Goal: Task Accomplishment & Management: Use online tool/utility

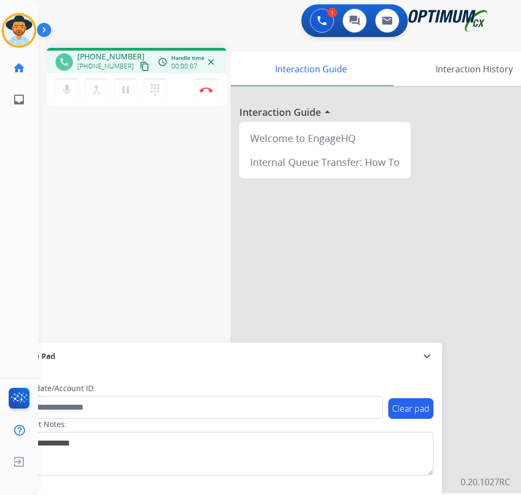
click at [106, 58] on span "+13522221997" at bounding box center [110, 56] width 67 height 11
copy span "13522221997"
click at [264, 249] on div at bounding box center [394, 290] width 327 height 406
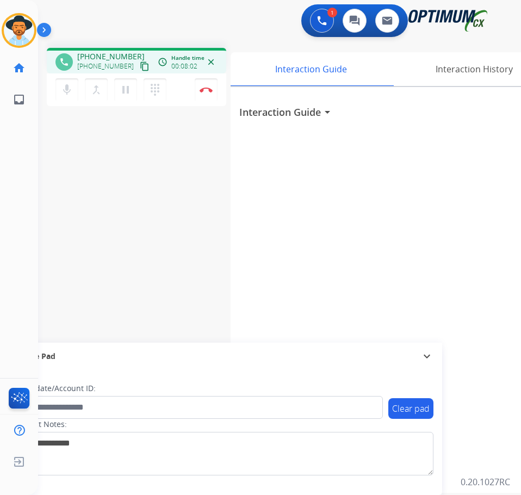
click at [200, 234] on div "phone +13522221997 +13522221997 content_copy access_time Call metrics Queue 00:…" at bounding box center [266, 266] width 457 height 454
click at [113, 56] on span "+13522221997" at bounding box center [110, 56] width 67 height 11
copy span "13522221997"
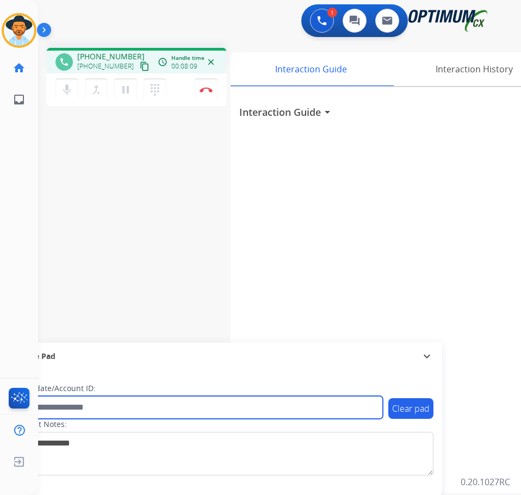
click at [88, 413] on input "text" at bounding box center [198, 407] width 369 height 23
paste input "**********"
type input "**********"
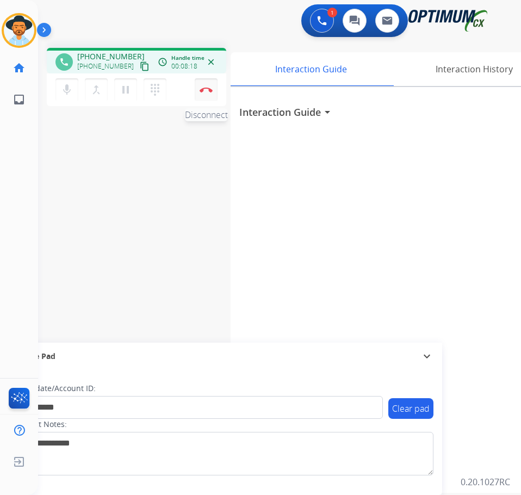
click at [202, 94] on button "Disconnect" at bounding box center [206, 89] width 23 height 23
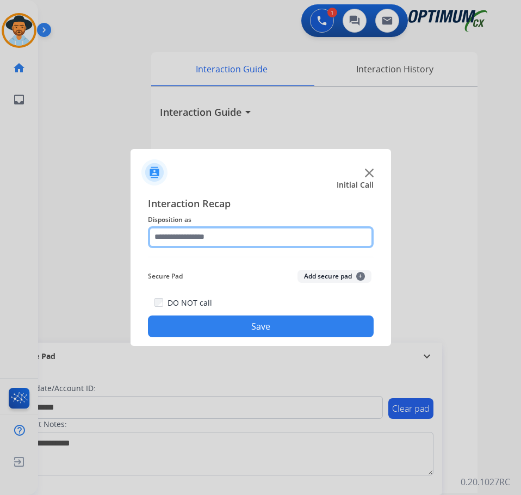
click at [219, 236] on input "text" at bounding box center [261, 237] width 226 height 22
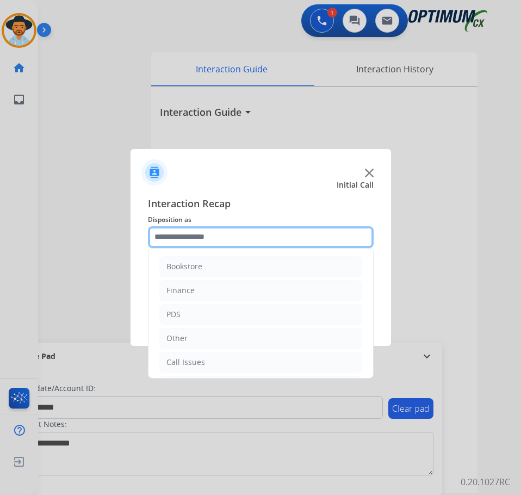
scroll to position [74, 0]
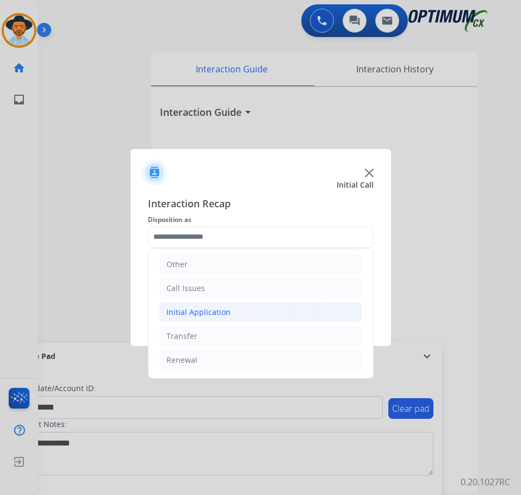
click at [231, 313] on li "Initial Application" at bounding box center [260, 312] width 203 height 21
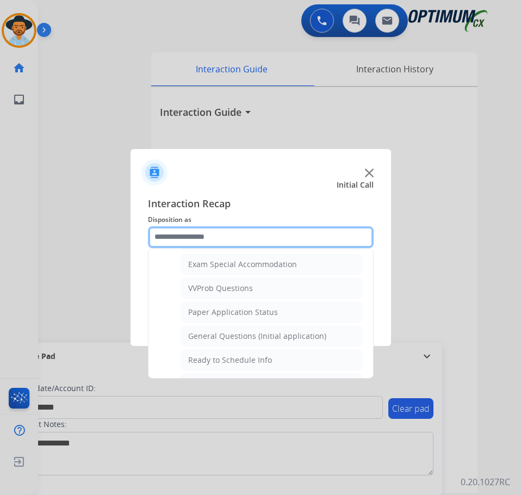
scroll to position [618, 0]
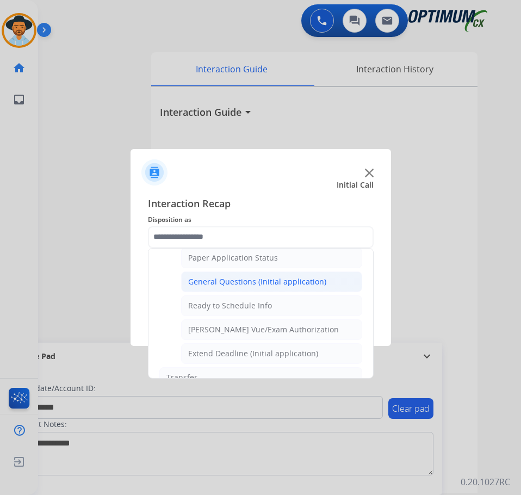
click at [256, 278] on div "General Questions (Initial application)" at bounding box center [257, 281] width 138 height 11
type input "**********"
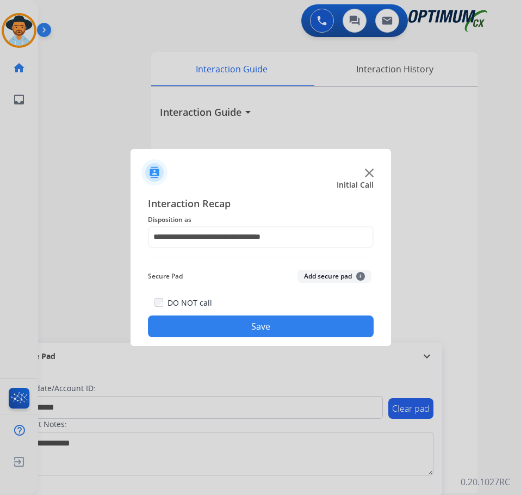
click at [211, 319] on button "Save" at bounding box center [261, 327] width 226 height 22
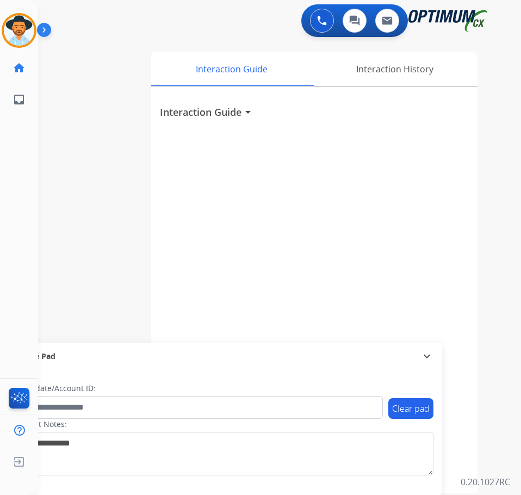
click at [182, 193] on div "Interaction Guide arrow_drop_down" at bounding box center [314, 290] width 327 height 406
click at [425, 157] on div "Interaction Guide arrow_drop_down" at bounding box center [314, 290] width 327 height 406
click at [362, 229] on div "Interaction Guide arrow_drop_down" at bounding box center [314, 290] width 327 height 406
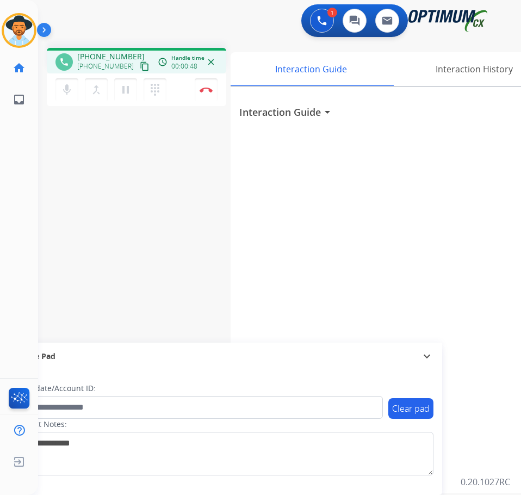
click at [159, 22] on div "1 Voice Interactions 0 Chat Interactions 0 Email Interactions" at bounding box center [271, 21] width 448 height 35
click at [101, 57] on span "+18138636656" at bounding box center [110, 56] width 67 height 11
copy span "18138636656"
click at [107, 60] on div "+18138636656 content_copy" at bounding box center [114, 66] width 74 height 13
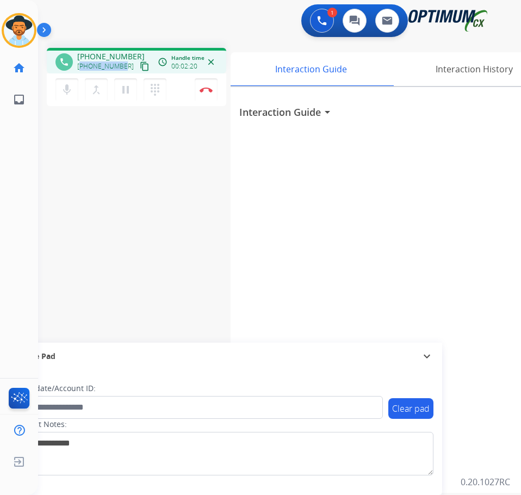
click at [107, 60] on div "+18138636656 content_copy" at bounding box center [114, 66] width 74 height 13
click at [107, 57] on span "+18138636656" at bounding box center [110, 56] width 67 height 11
copy span "18138636656"
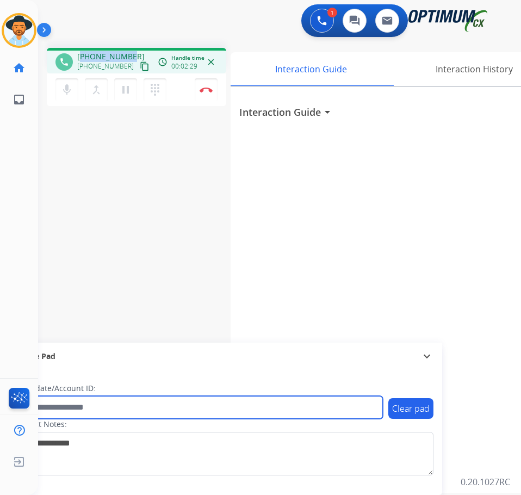
click at [132, 409] on input "text" at bounding box center [198, 407] width 369 height 23
paste input "**********"
type input "**********"
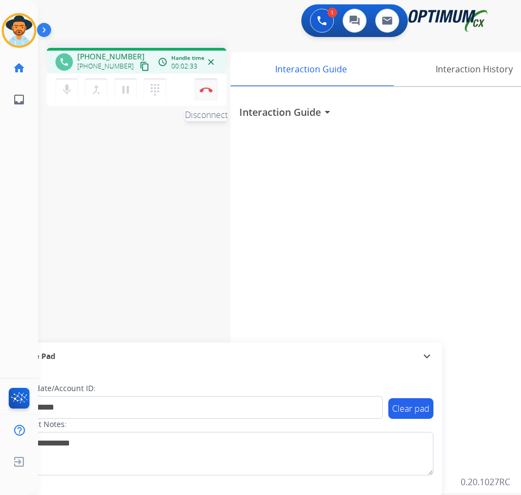
click at [208, 95] on button "Disconnect" at bounding box center [206, 89] width 23 height 23
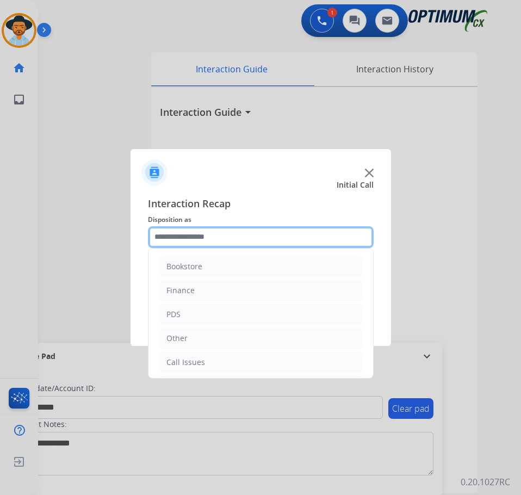
click at [233, 236] on input "text" at bounding box center [261, 237] width 226 height 22
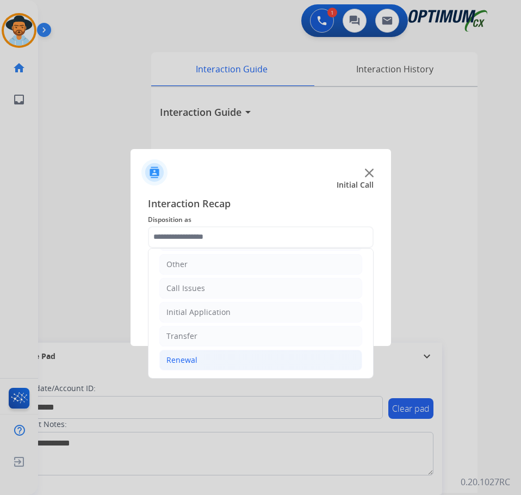
click at [208, 363] on li "Renewal" at bounding box center [260, 360] width 203 height 21
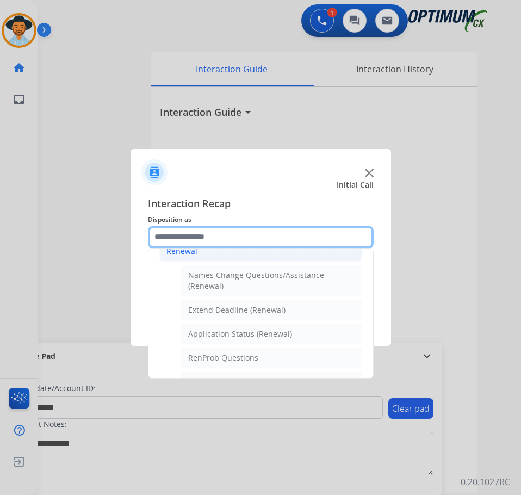
scroll to position [237, 0]
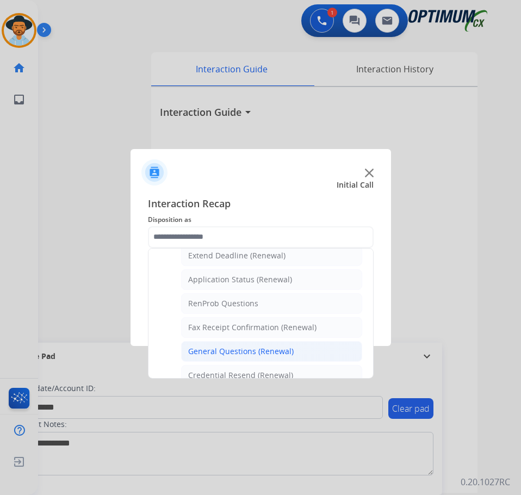
click at [229, 350] on div "General Questions (Renewal)" at bounding box center [241, 351] width 106 height 11
type input "**********"
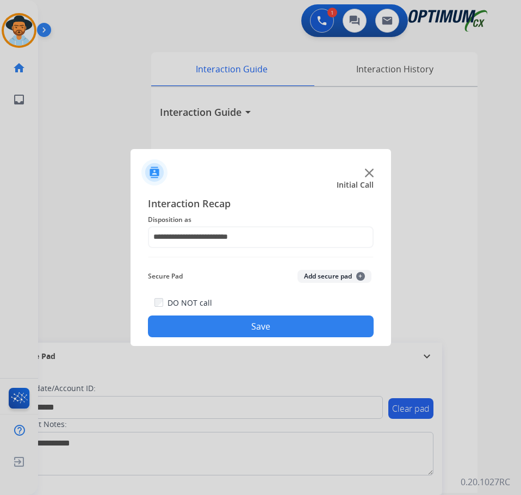
click at [251, 323] on button "Save" at bounding box center [261, 327] width 226 height 22
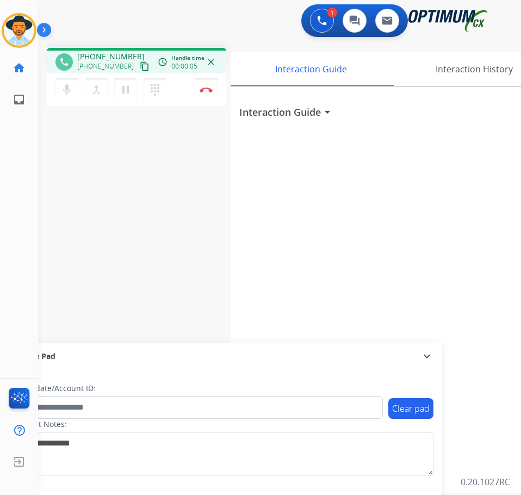
click at [94, 56] on span "+19175143045" at bounding box center [110, 56] width 67 height 11
copy span "19175143045"
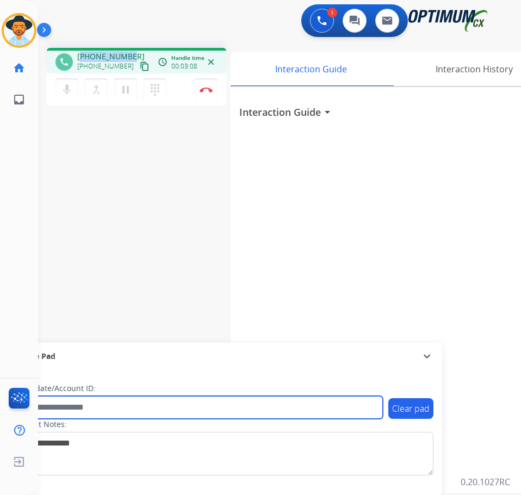
click at [238, 403] on input "text" at bounding box center [198, 407] width 369 height 23
type input "**********"
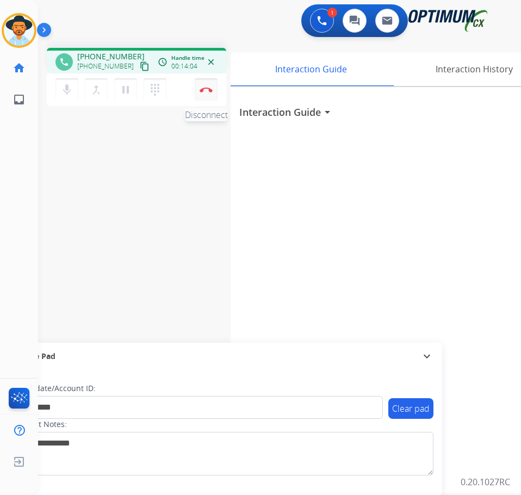
click at [207, 92] on img at bounding box center [206, 89] width 13 height 5
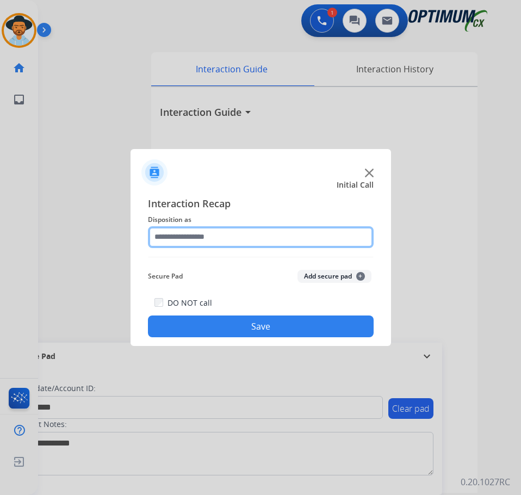
click at [222, 239] on input "text" at bounding box center [261, 237] width 226 height 22
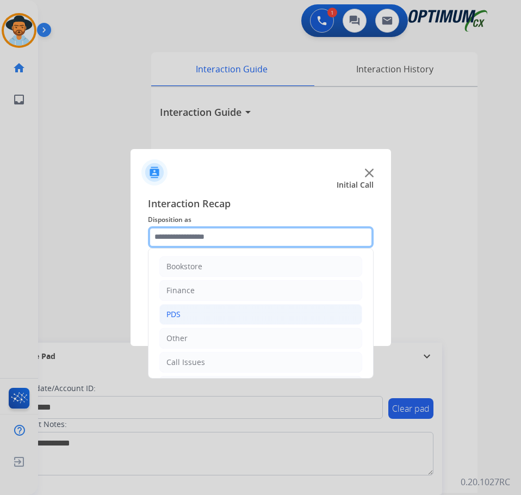
scroll to position [74, 0]
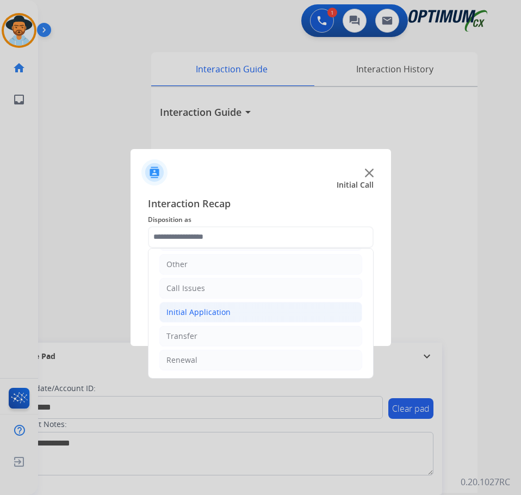
click at [187, 317] on div "Initial Application" at bounding box center [199, 312] width 64 height 11
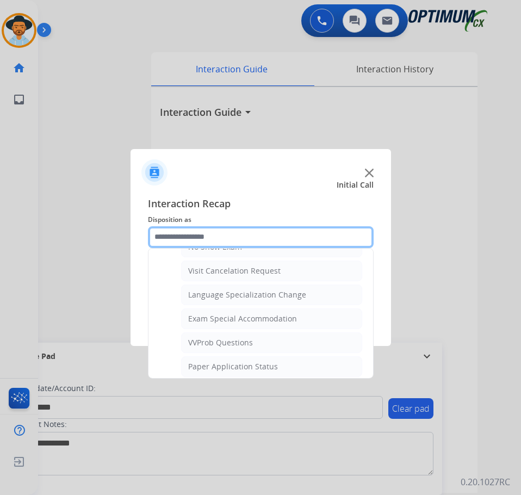
scroll to position [618, 0]
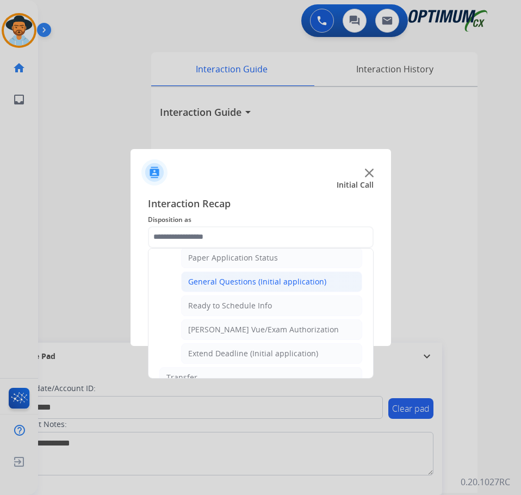
click at [259, 279] on div "General Questions (Initial application)" at bounding box center [257, 281] width 138 height 11
type input "**********"
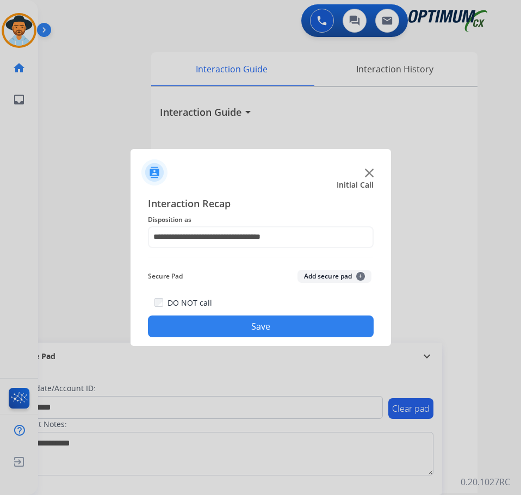
click at [183, 325] on button "Save" at bounding box center [261, 327] width 226 height 22
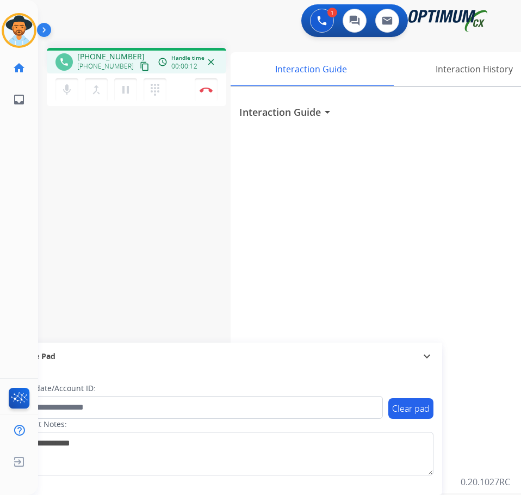
click at [97, 54] on span "+16789490327" at bounding box center [110, 56] width 67 height 11
copy span "16789490327"
click at [107, 57] on span "+16789490327" at bounding box center [110, 56] width 67 height 11
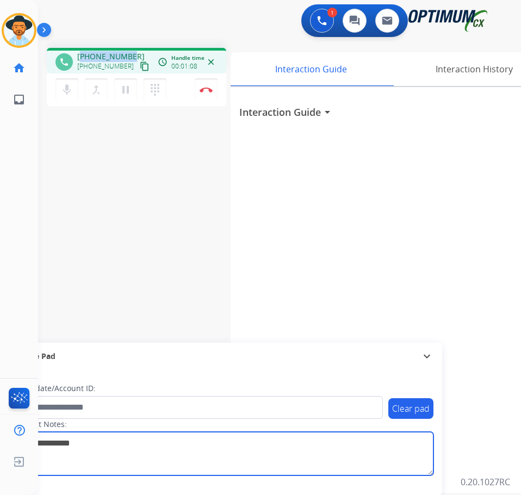
click at [198, 444] on textarea at bounding box center [224, 454] width 420 height 44
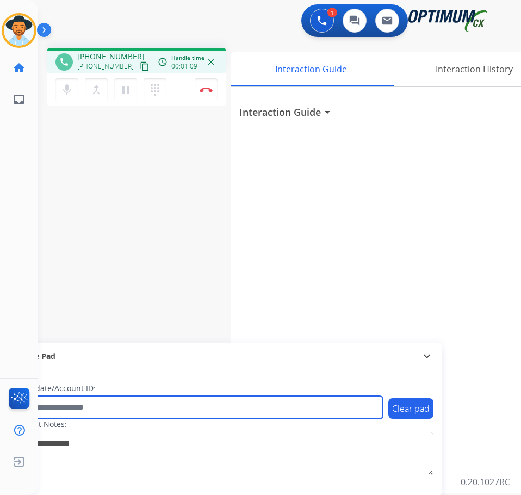
click at [209, 413] on input "text" at bounding box center [198, 407] width 369 height 23
paste input "**********"
type input "**********"
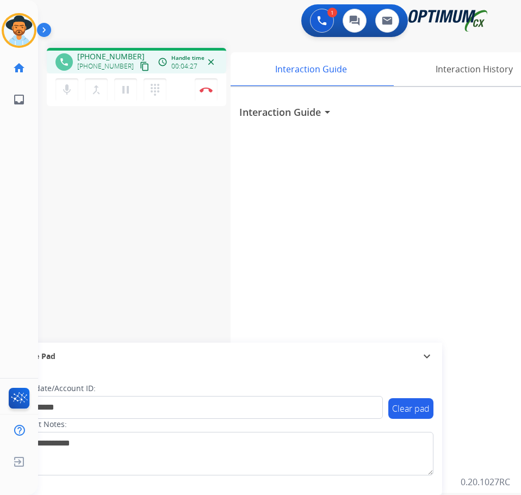
click at [193, 210] on div "**********" at bounding box center [266, 266] width 457 height 454
click at [127, 93] on mat-icon "pause" at bounding box center [125, 89] width 13 height 13
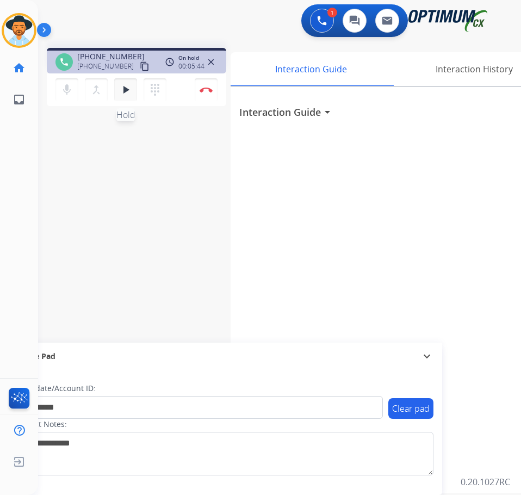
click at [124, 91] on mat-icon "play_arrow" at bounding box center [125, 89] width 13 height 13
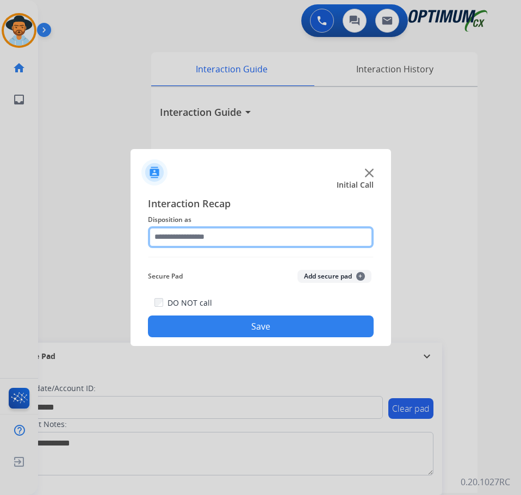
click at [212, 240] on input "text" at bounding box center [261, 237] width 226 height 22
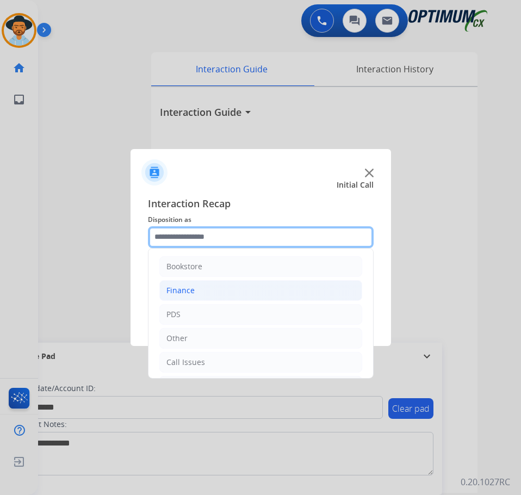
scroll to position [74, 0]
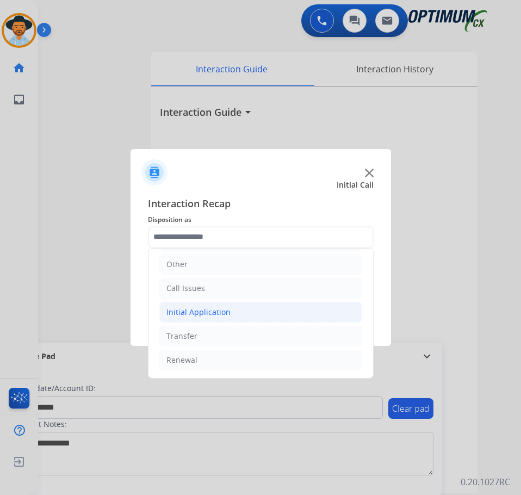
click at [232, 309] on li "Initial Application" at bounding box center [260, 312] width 203 height 21
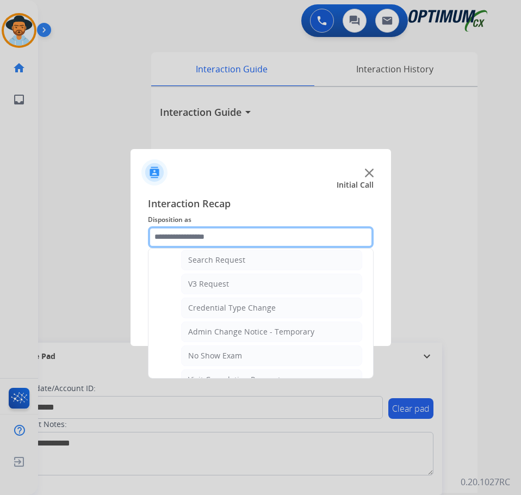
scroll to position [455, 0]
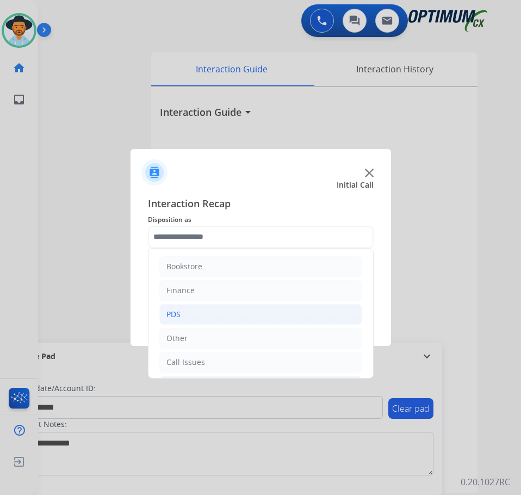
click at [188, 316] on li "PDS" at bounding box center [260, 314] width 203 height 21
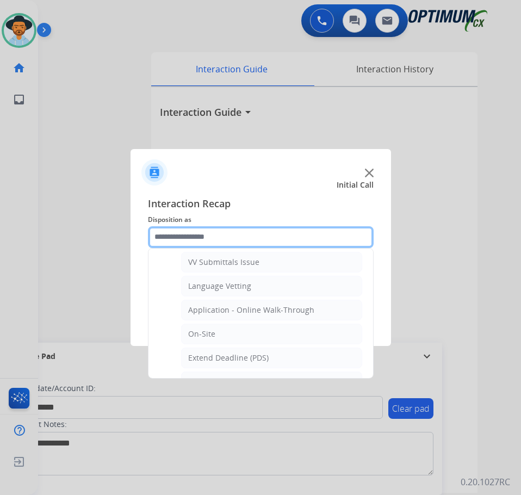
scroll to position [272, 0]
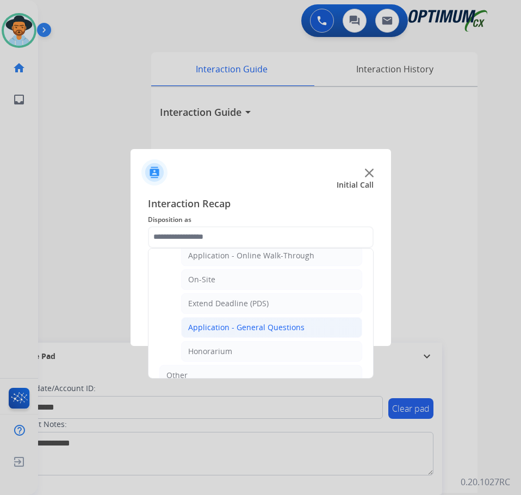
click at [261, 331] on div "Application - General Questions" at bounding box center [246, 327] width 116 height 11
type input "**********"
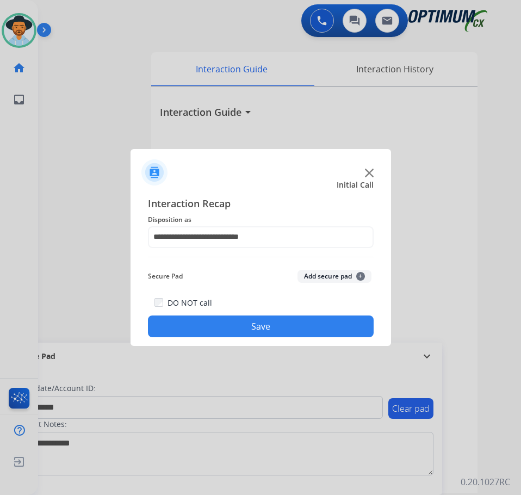
click at [261, 331] on button "Save" at bounding box center [261, 327] width 226 height 22
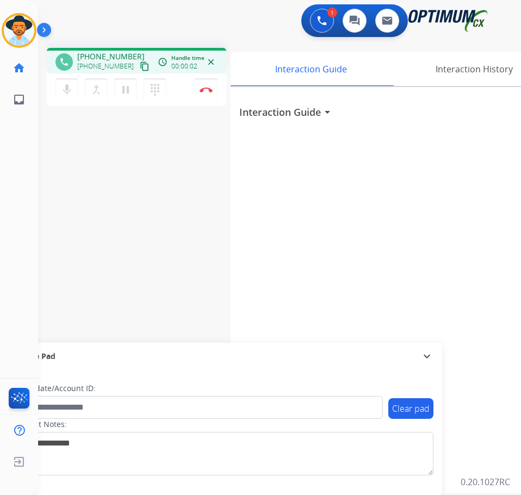
click at [106, 58] on span "+13017930868" at bounding box center [110, 56] width 67 height 11
copy span "13017930868"
click at [98, 55] on span "+13017930868" at bounding box center [110, 56] width 67 height 11
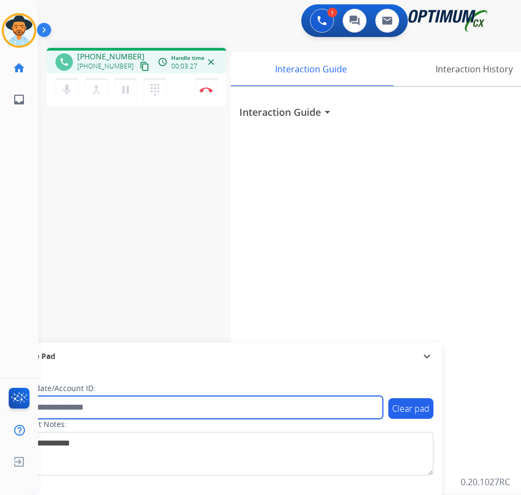
click at [96, 415] on input "text" at bounding box center [198, 407] width 369 height 23
paste input "**********"
type input "**********"
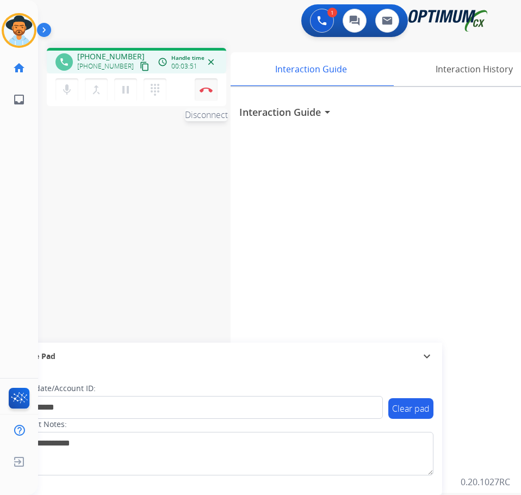
click at [197, 87] on button "Disconnect" at bounding box center [206, 89] width 23 height 23
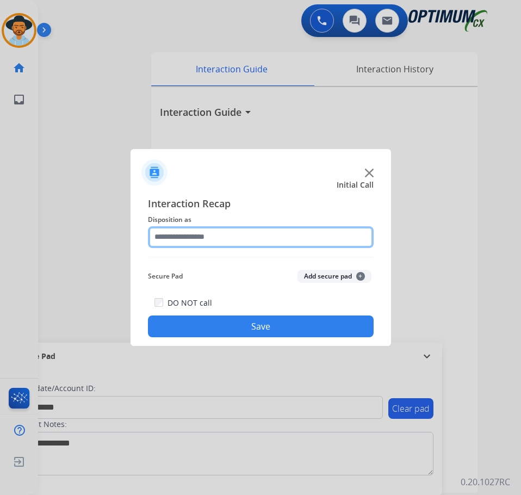
click at [198, 246] on input "text" at bounding box center [261, 237] width 226 height 22
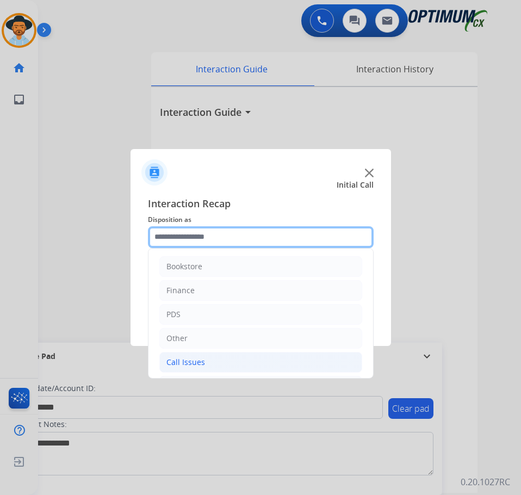
scroll to position [74, 0]
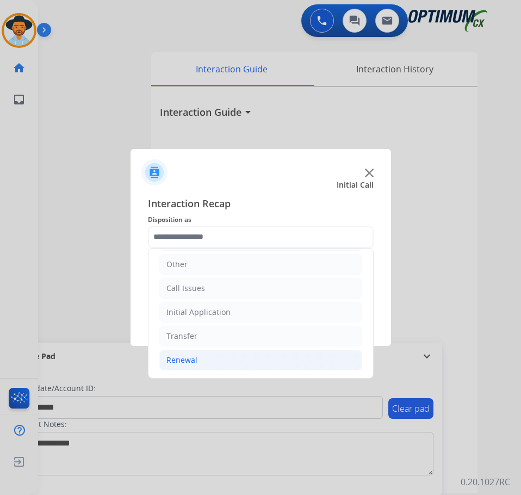
click at [218, 360] on li "Renewal" at bounding box center [260, 360] width 203 height 21
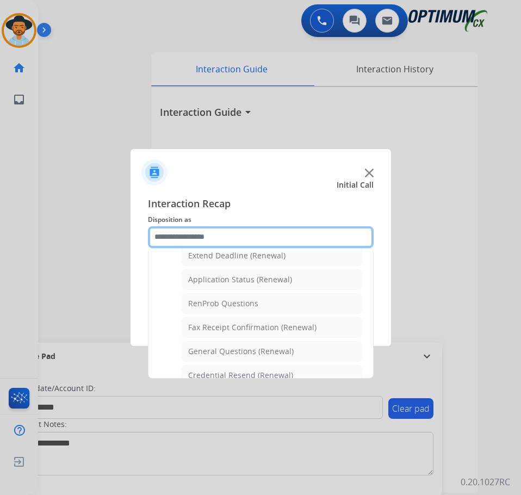
scroll to position [292, 0]
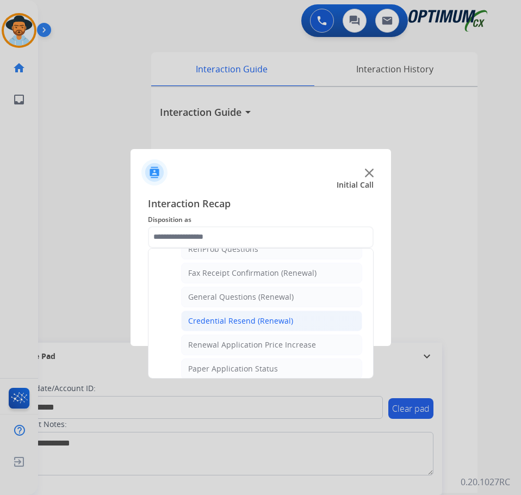
click at [259, 318] on div "Credential Resend (Renewal)" at bounding box center [240, 321] width 105 height 11
type input "**********"
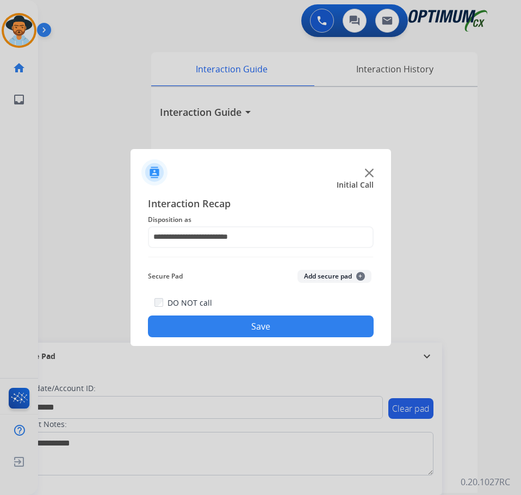
click at [257, 327] on button "Save" at bounding box center [261, 327] width 226 height 22
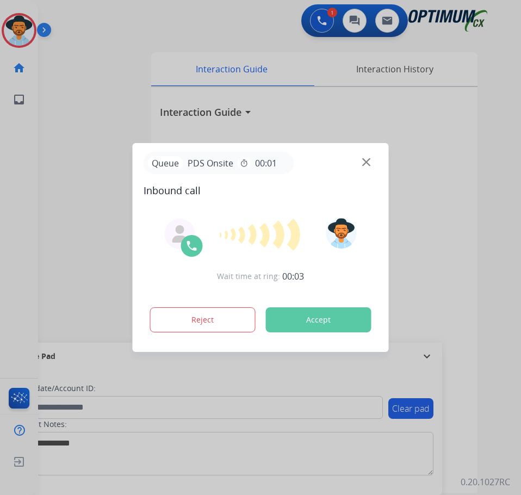
click at [103, 42] on div at bounding box center [260, 247] width 521 height 495
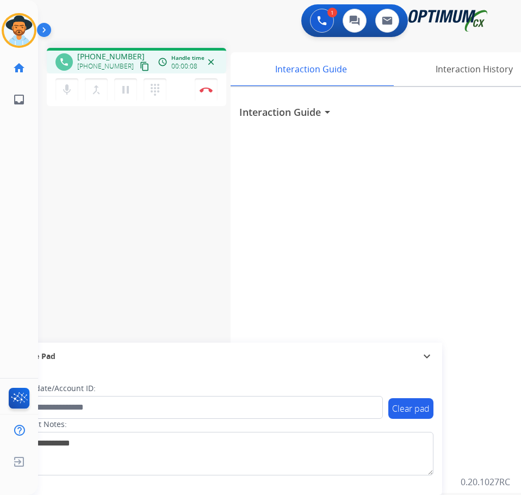
click at [90, 54] on span "+19894948056" at bounding box center [110, 56] width 67 height 11
copy span "19894948056"
click at [202, 86] on button "Disconnect" at bounding box center [206, 89] width 23 height 23
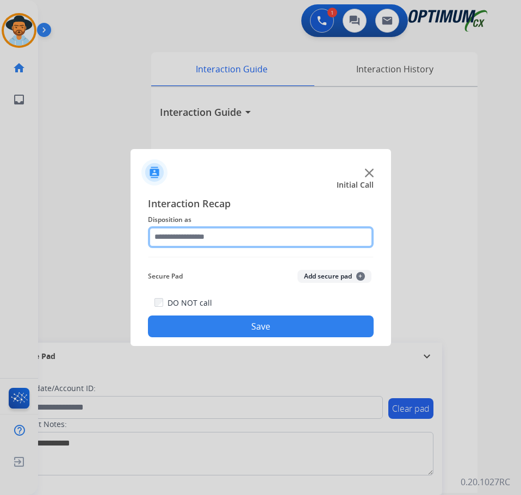
click at [197, 233] on input "text" at bounding box center [261, 237] width 226 height 22
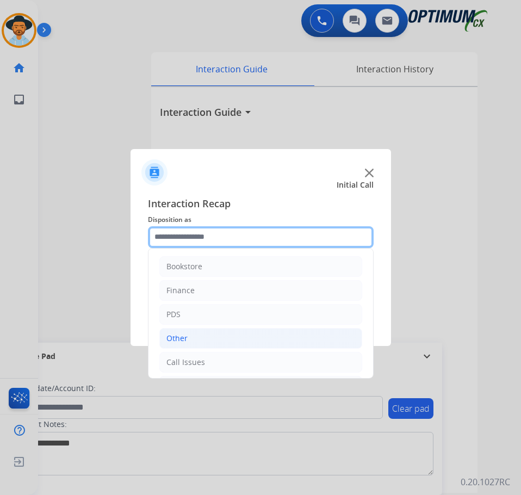
scroll to position [74, 0]
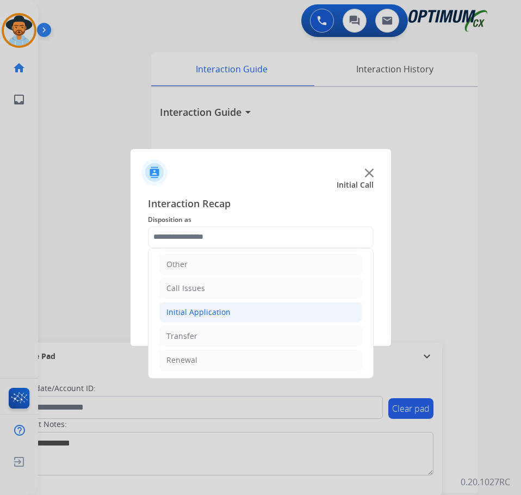
click at [195, 313] on div "Initial Application" at bounding box center [199, 312] width 64 height 11
click at [204, 334] on div "Credential Resend (Initial application)" at bounding box center [257, 336] width 138 height 11
type input "**********"
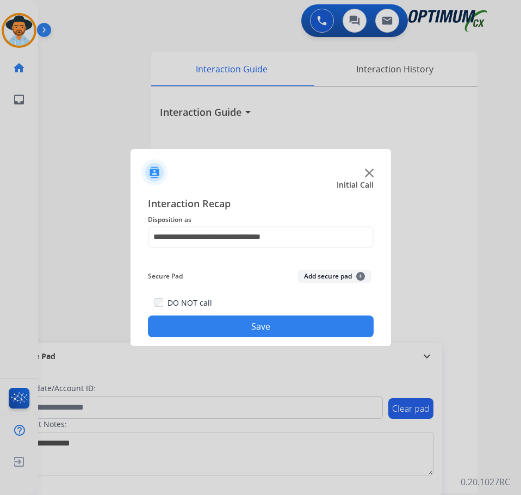
click at [211, 329] on button "Save" at bounding box center [261, 327] width 226 height 22
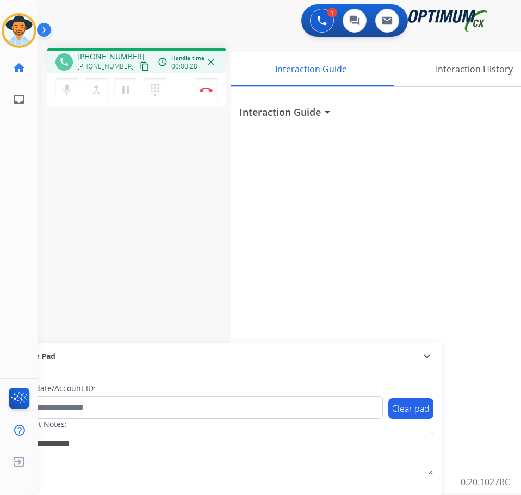
click at [90, 57] on span "+19293034146" at bounding box center [110, 56] width 67 height 11
copy span "19293034146"
drag, startPoint x: 114, startPoint y: 59, endPoint x: 105, endPoint y: 128, distance: 70.3
click at [105, 128] on div "phone +19293034146 +19293034146 content_copy access_time Call metrics Queue 00:…" at bounding box center [266, 266] width 457 height 454
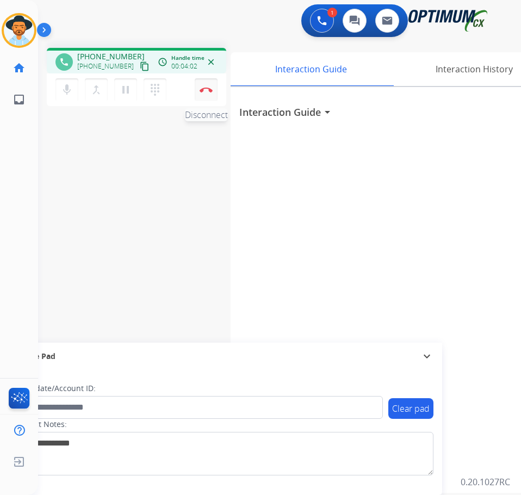
click at [202, 86] on button "Disconnect" at bounding box center [206, 89] width 23 height 23
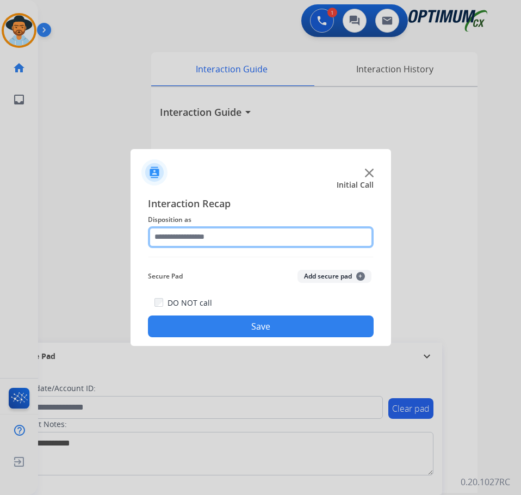
click at [278, 234] on input "text" at bounding box center [261, 237] width 226 height 22
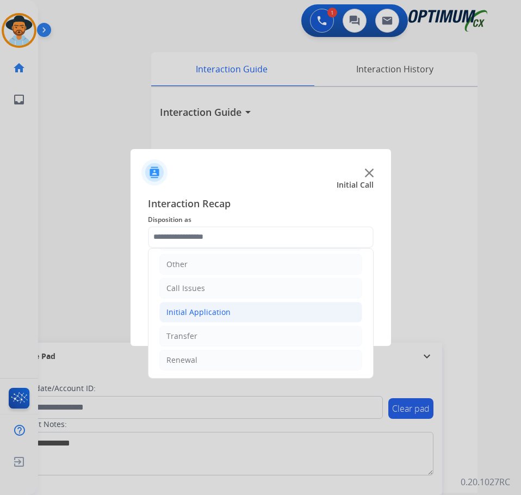
click at [256, 312] on li "Initial Application" at bounding box center [260, 312] width 203 height 21
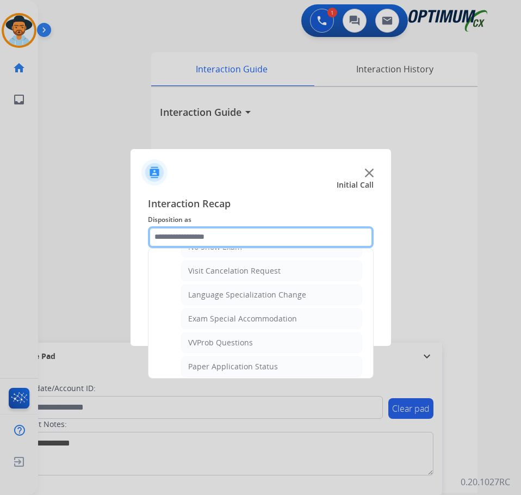
scroll to position [564, 0]
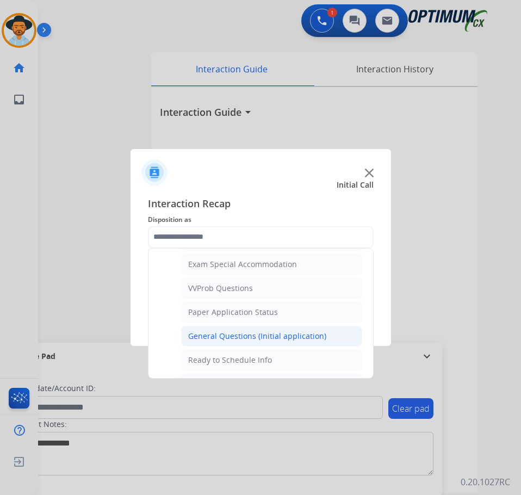
click at [250, 334] on div "General Questions (Initial application)" at bounding box center [257, 336] width 138 height 11
type input "**********"
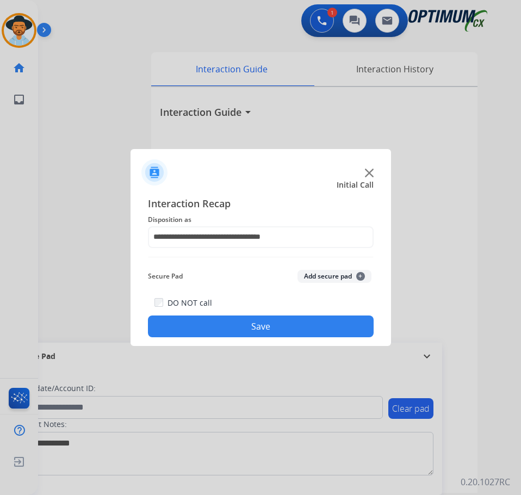
click at [250, 327] on button "Save" at bounding box center [261, 327] width 226 height 22
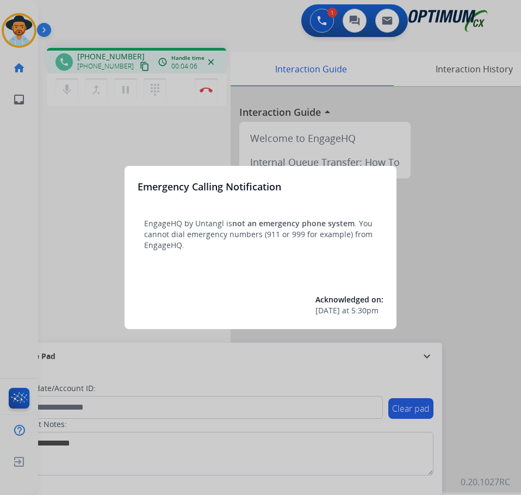
click at [489, 321] on div at bounding box center [260, 247] width 521 height 495
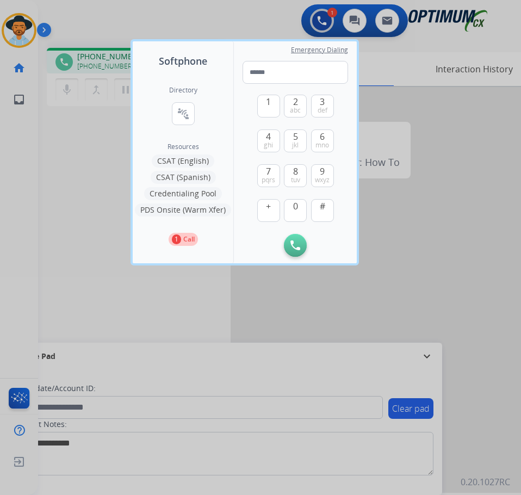
click at [175, 305] on div at bounding box center [260, 247] width 521 height 495
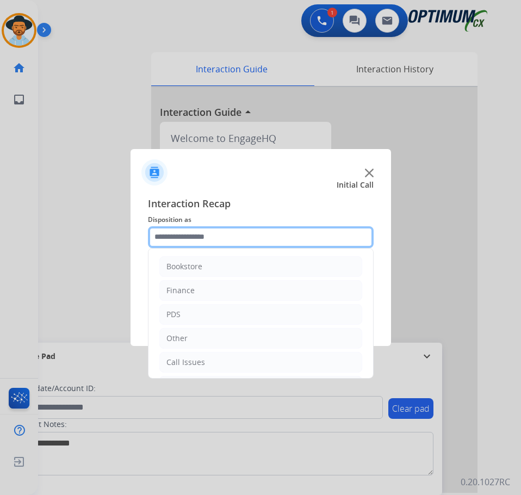
click at [218, 238] on input "text" at bounding box center [261, 237] width 226 height 22
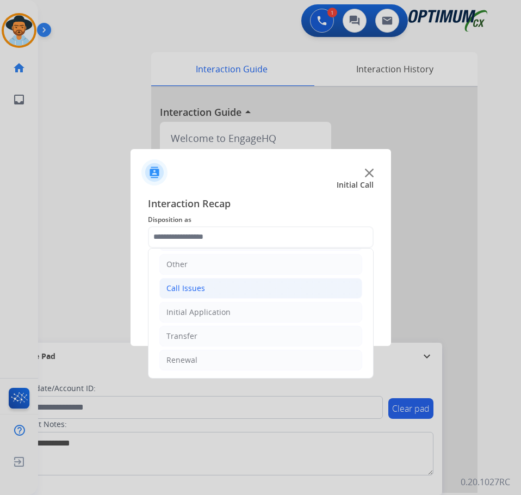
click at [203, 293] on div "Call Issues" at bounding box center [186, 288] width 39 height 11
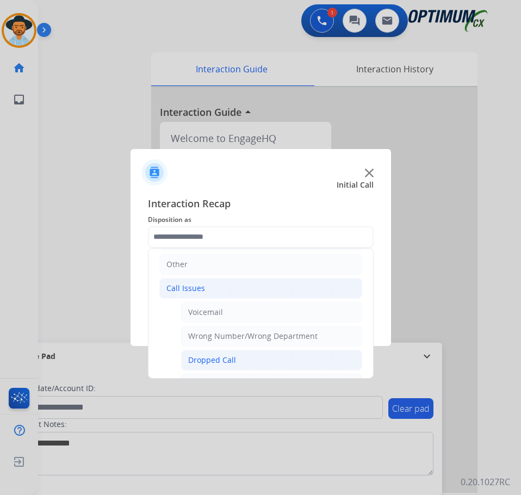
click at [227, 355] on div "Dropped Call" at bounding box center [212, 360] width 48 height 11
type input "**********"
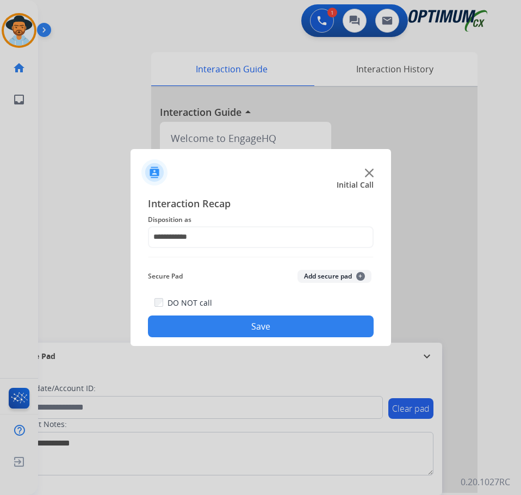
click at [226, 330] on button "Save" at bounding box center [261, 327] width 226 height 22
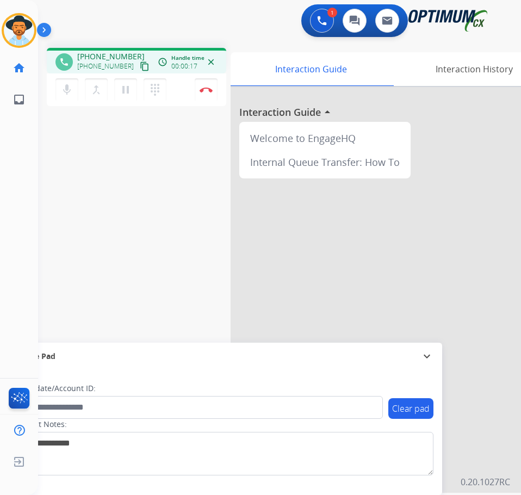
click at [93, 54] on span "+14078440974" at bounding box center [110, 56] width 67 height 11
copy span "14078440974"
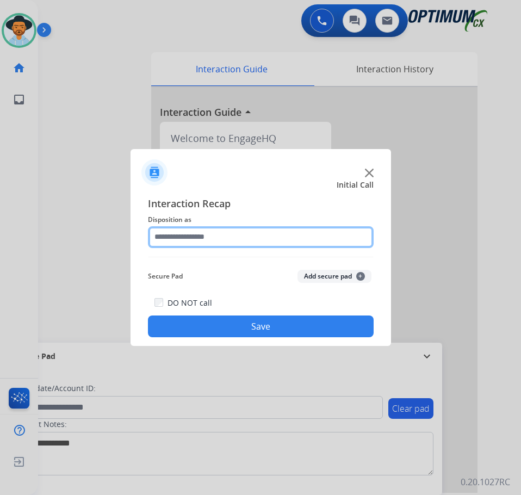
click at [223, 234] on input "text" at bounding box center [261, 237] width 226 height 22
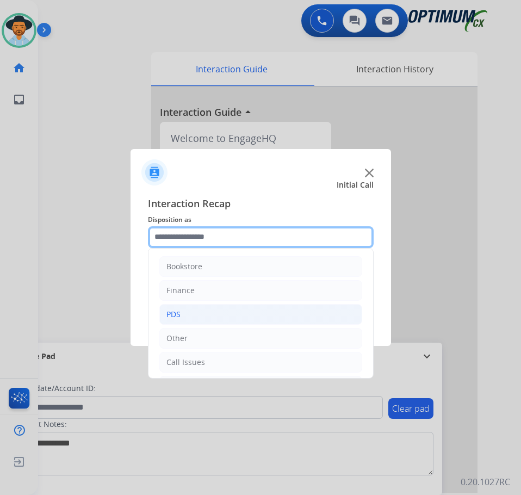
scroll to position [54, 0]
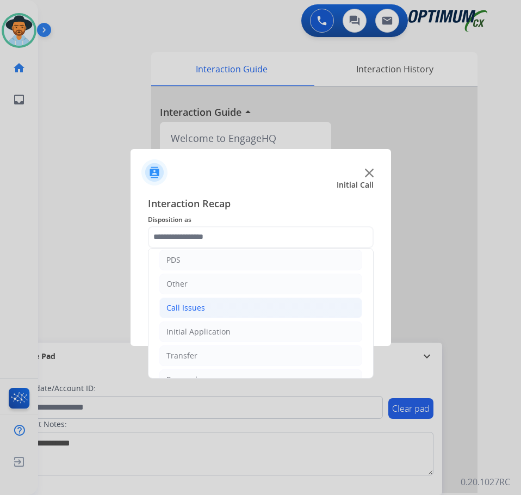
click at [194, 309] on div "Call Issues" at bounding box center [186, 308] width 39 height 11
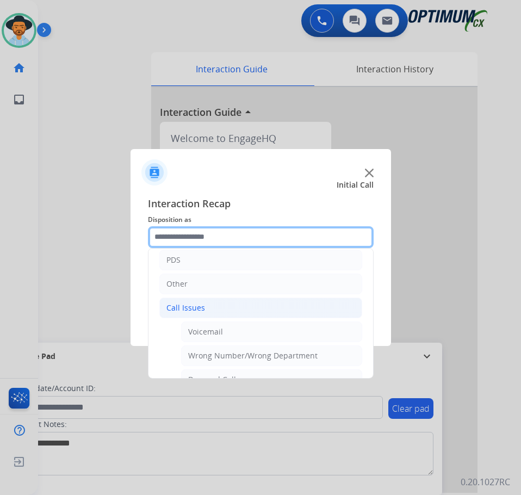
scroll to position [194, 0]
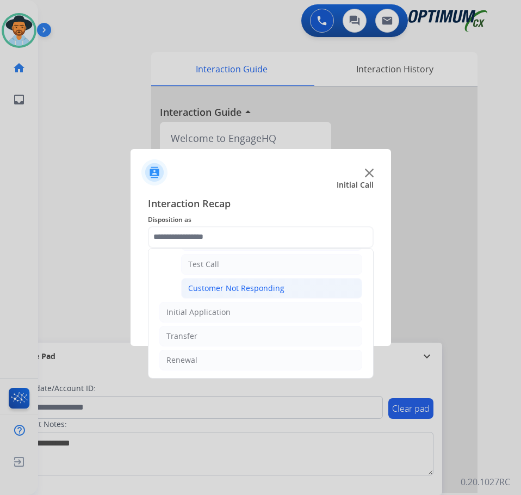
click at [222, 291] on div "Customer Not Responding" at bounding box center [236, 288] width 96 height 11
type input "**********"
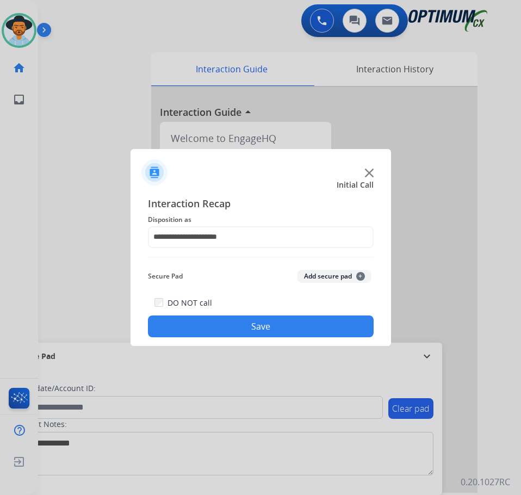
click at [211, 333] on button "Save" at bounding box center [261, 327] width 226 height 22
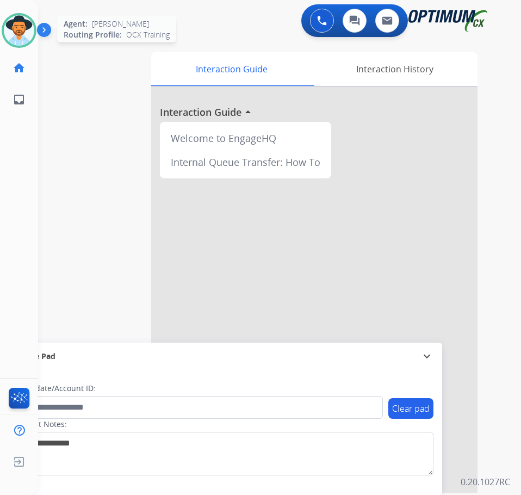
click at [13, 42] on img at bounding box center [19, 30] width 30 height 30
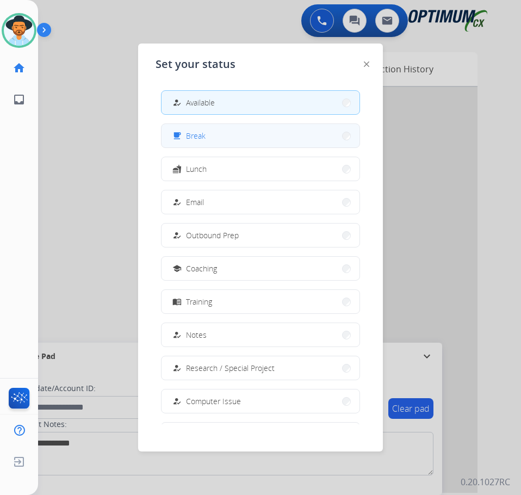
click at [195, 140] on span "Break" at bounding box center [196, 135] width 20 height 11
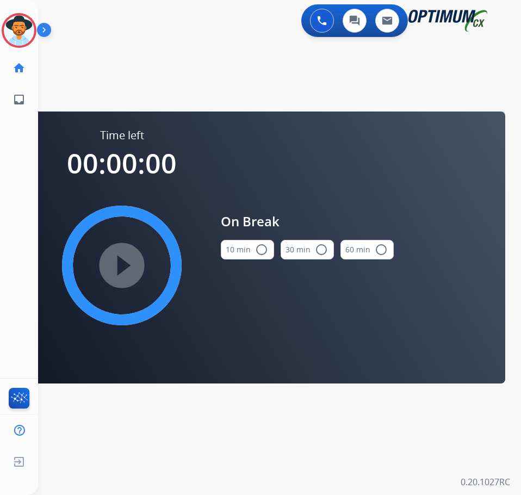
click at [259, 249] on mat-icon "radio_button_unchecked" at bounding box center [261, 249] width 13 height 13
click at [115, 265] on mat-icon "play_circle_filled" at bounding box center [121, 265] width 13 height 13
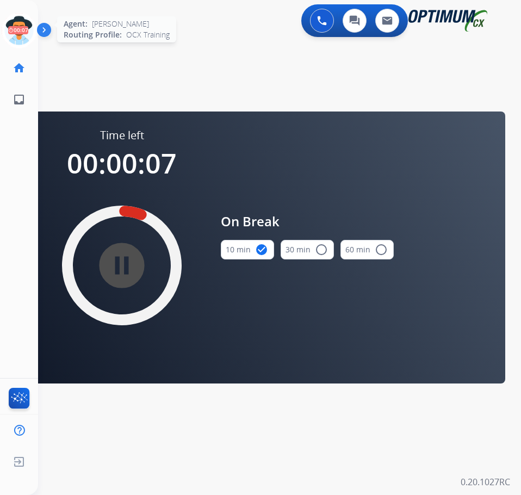
click at [13, 38] on icon at bounding box center [19, 30] width 35 height 35
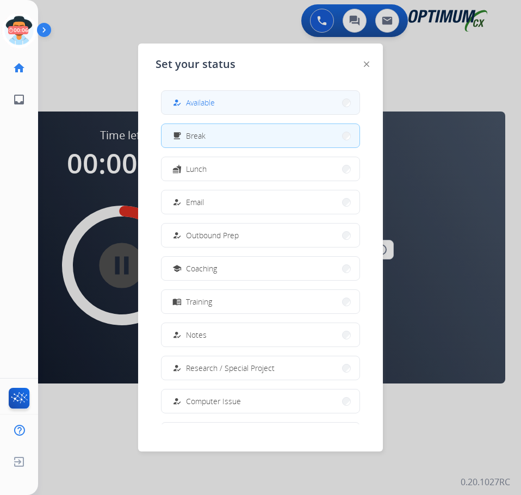
click at [218, 100] on button "how_to_reg Available" at bounding box center [261, 102] width 198 height 23
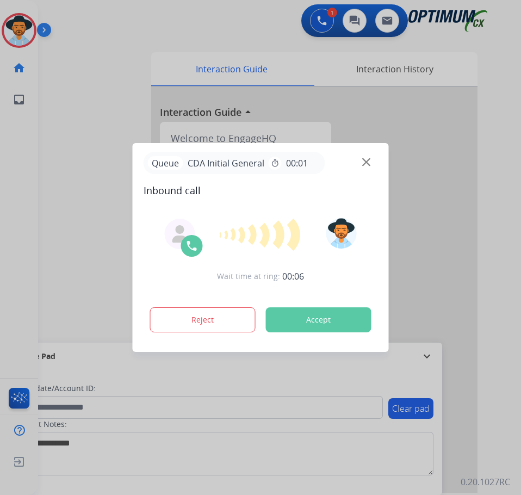
click at [121, 39] on div at bounding box center [260, 247] width 521 height 495
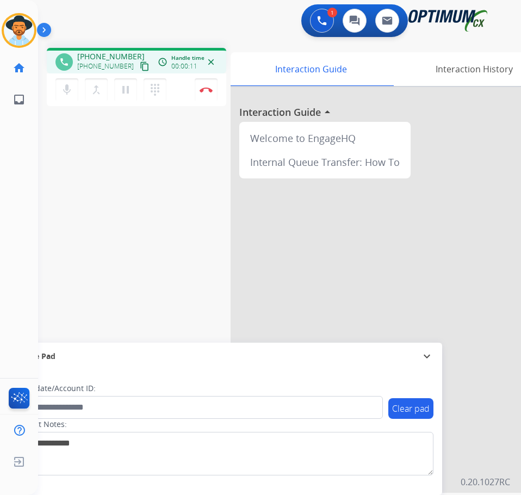
click at [101, 54] on span "+16095030434" at bounding box center [110, 56] width 67 height 11
copy span "16095030434"
click at [201, 87] on img at bounding box center [206, 89] width 13 height 5
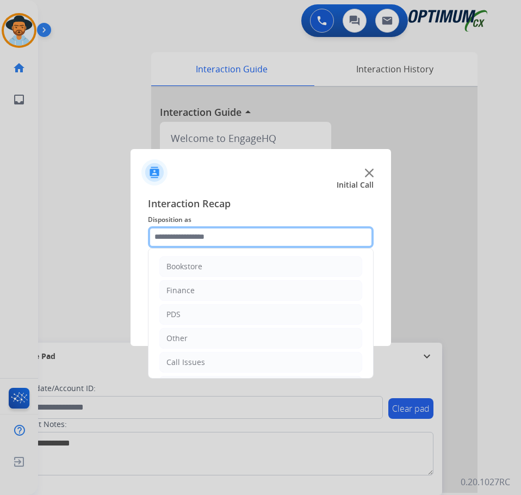
click at [227, 232] on input "text" at bounding box center [261, 237] width 226 height 22
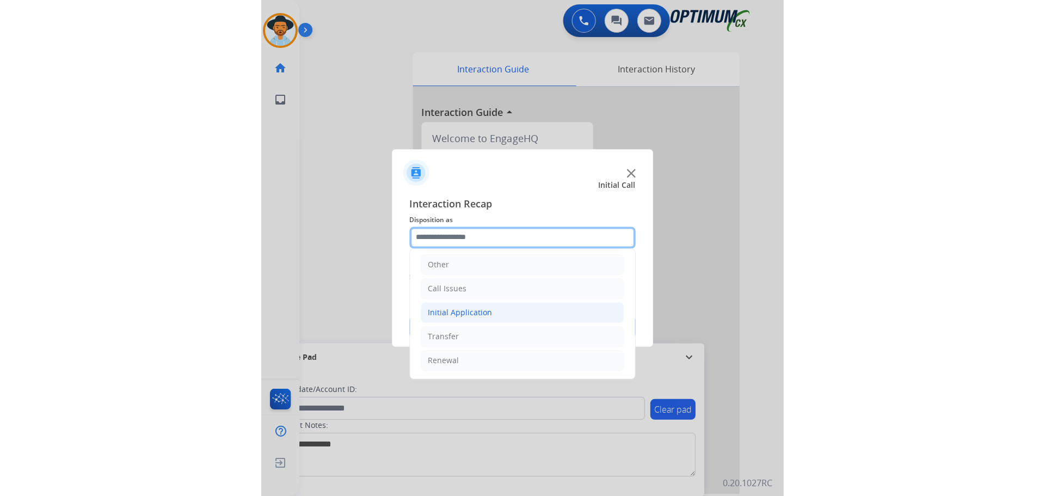
scroll to position [0, 0]
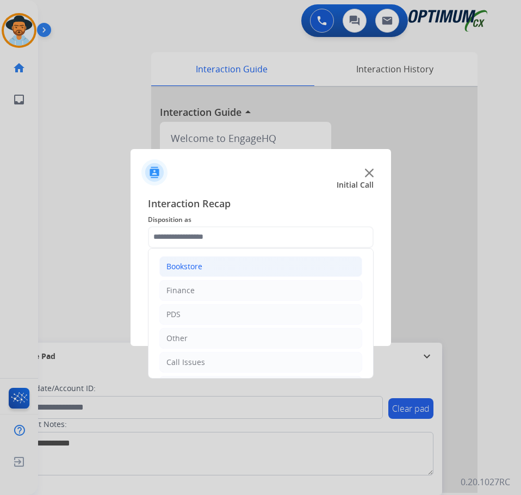
click at [207, 267] on li "Bookstore" at bounding box center [260, 266] width 203 height 21
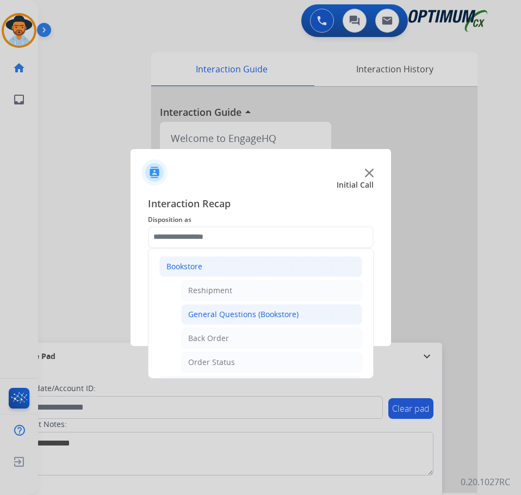
click at [254, 316] on div "General Questions (Bookstore)" at bounding box center [243, 314] width 110 height 11
type input "**********"
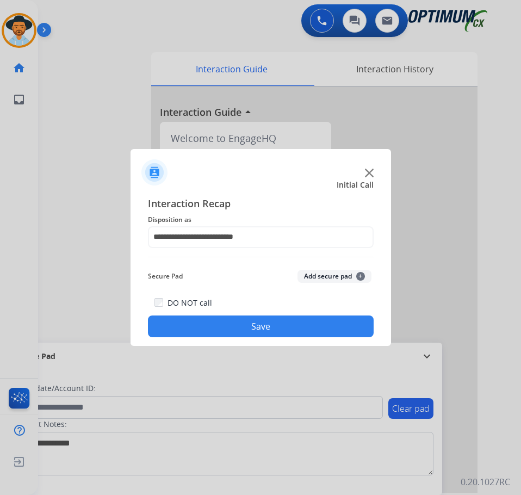
click at [242, 322] on button "Save" at bounding box center [261, 327] width 226 height 22
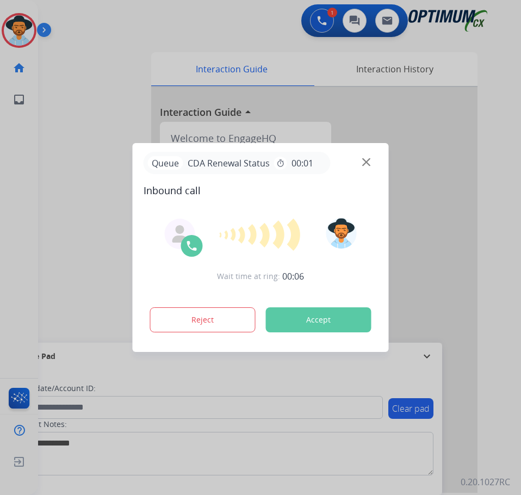
click at [247, 13] on div at bounding box center [260, 247] width 521 height 495
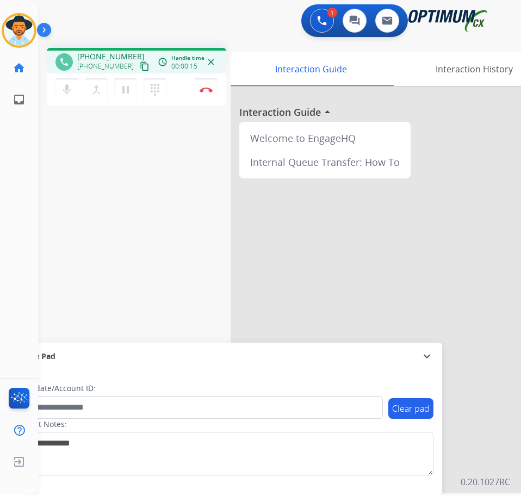
drag, startPoint x: 66, startPoint y: 110, endPoint x: 79, endPoint y: 87, distance: 27.0
click at [66, 110] on div "phone +13058107439 +13058107439 content_copy access_time Call metrics Queue 00:…" at bounding box center [266, 266] width 457 height 454
click at [95, 59] on span "+13058107439" at bounding box center [110, 56] width 67 height 11
copy span "13058107439"
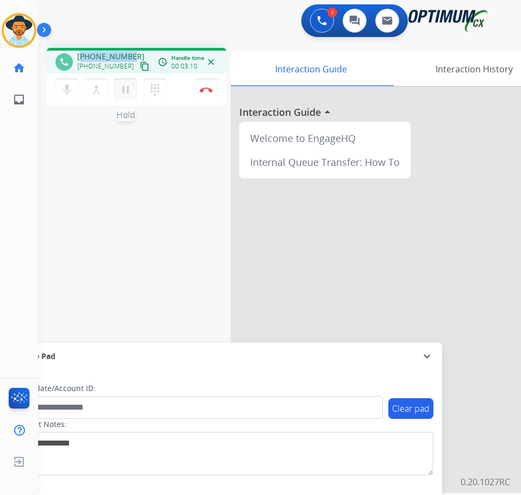
click at [120, 90] on mat-icon "pause" at bounding box center [125, 89] width 13 height 13
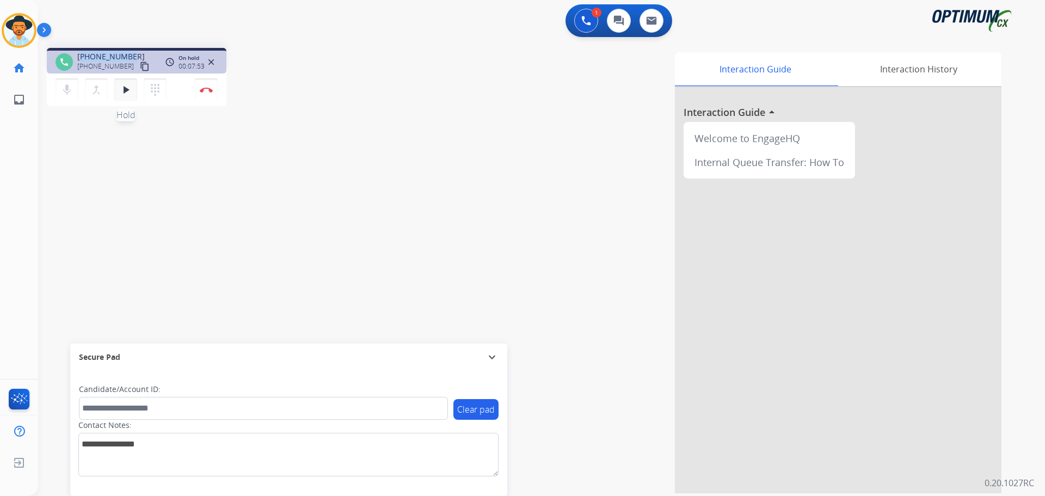
click at [122, 87] on mat-icon "play_arrow" at bounding box center [125, 89] width 13 height 13
click at [94, 57] on span "+13058107439" at bounding box center [110, 56] width 67 height 11
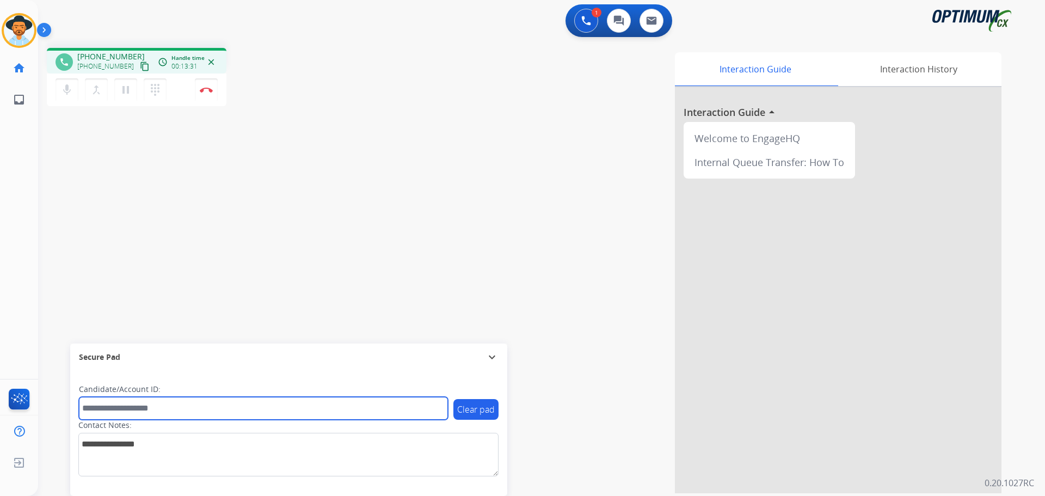
click at [139, 414] on input "text" at bounding box center [263, 408] width 369 height 23
paste input "**********"
type input "**********"
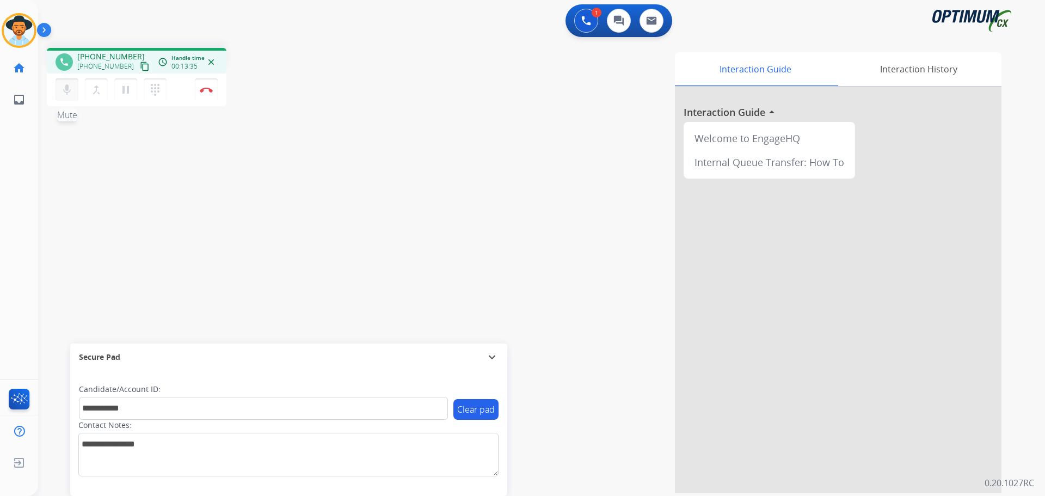
click at [66, 92] on mat-icon "mic" at bounding box center [66, 89] width 13 height 13
click at [200, 88] on img at bounding box center [206, 89] width 13 height 5
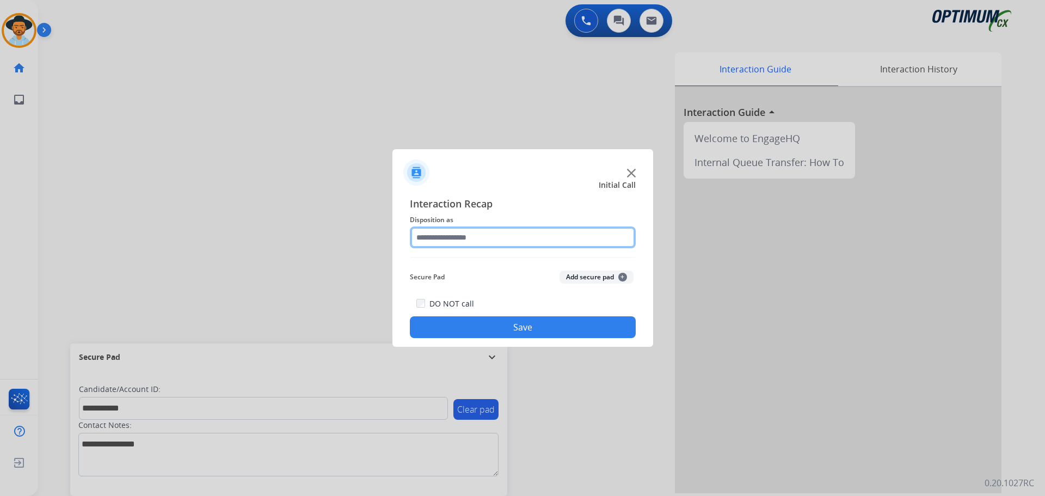
click at [457, 232] on input "text" at bounding box center [523, 237] width 226 height 22
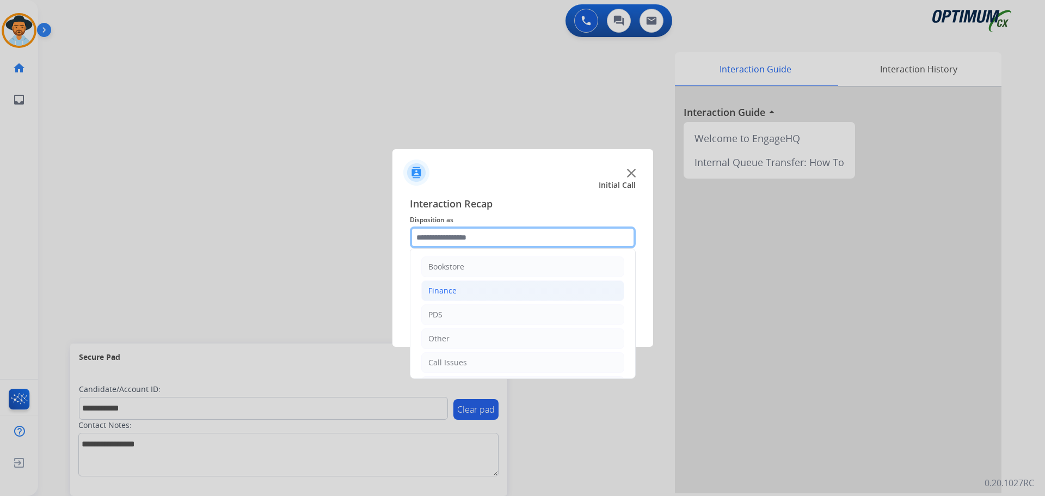
scroll to position [74, 0]
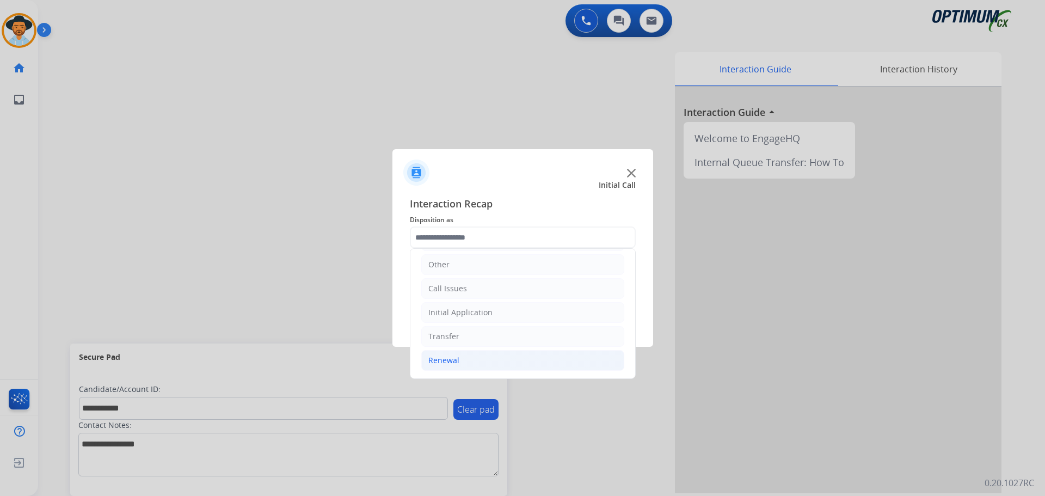
click at [448, 361] on div "Renewal" at bounding box center [443, 360] width 31 height 11
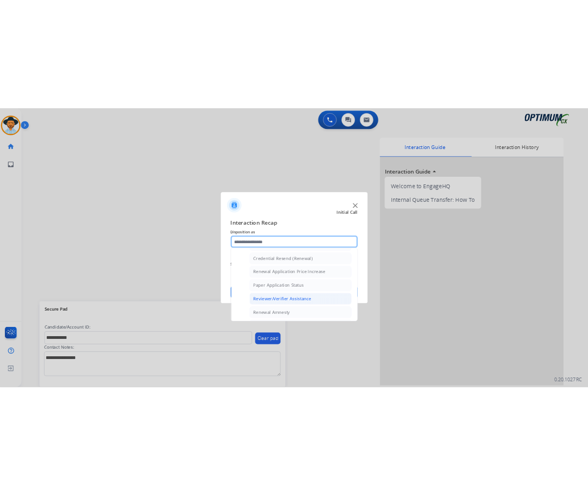
scroll to position [292, 0]
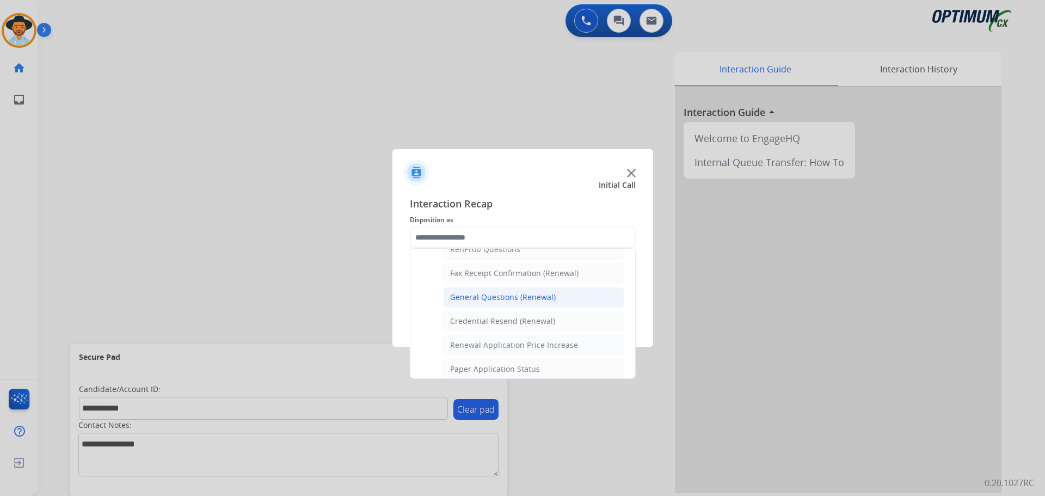
click at [489, 294] on div "General Questions (Renewal)" at bounding box center [503, 297] width 106 height 11
type input "**********"
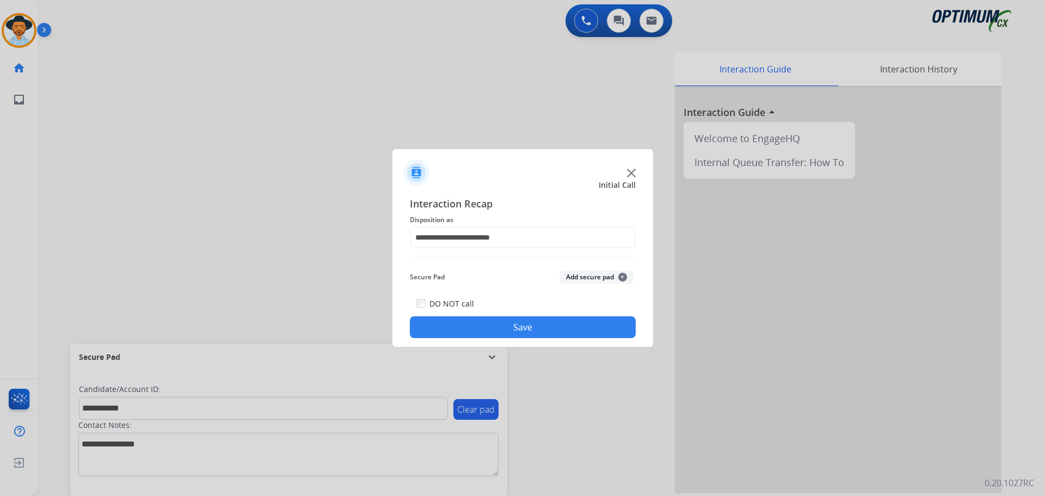
click at [468, 319] on button "Save" at bounding box center [523, 327] width 226 height 22
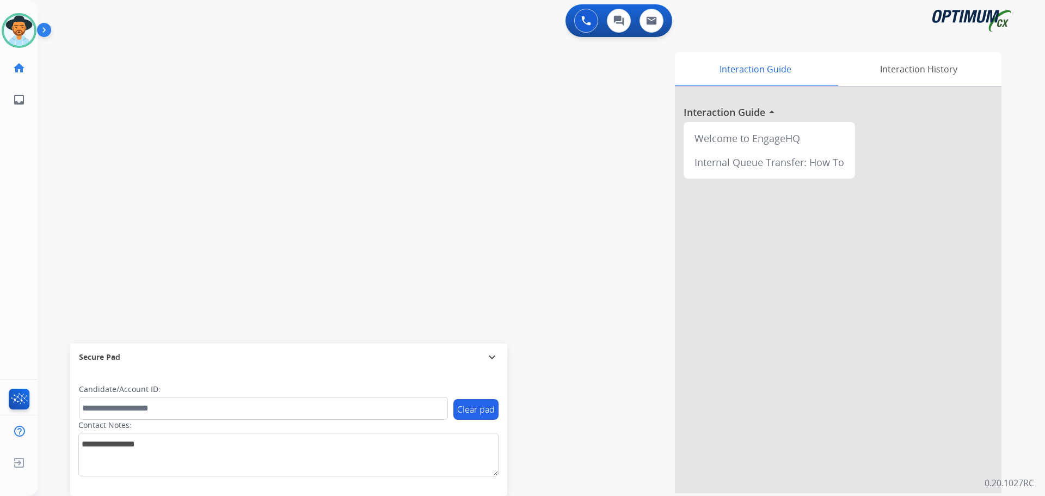
click at [224, 131] on div "swap_horiz Break voice bridge close_fullscreen Connect 3-Way Call merge_type Se…" at bounding box center [528, 266] width 981 height 454
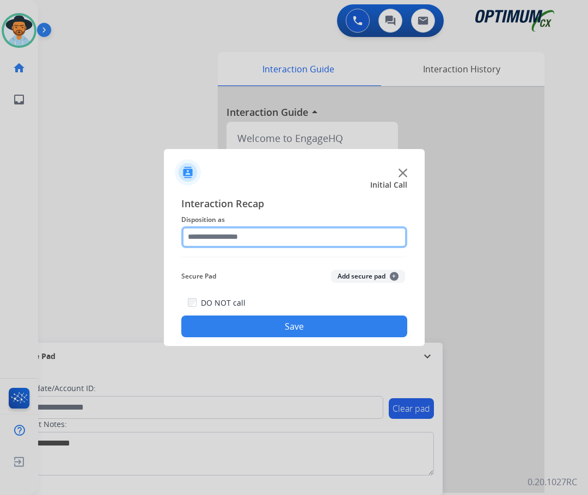
click at [255, 237] on input "text" at bounding box center [294, 237] width 226 height 22
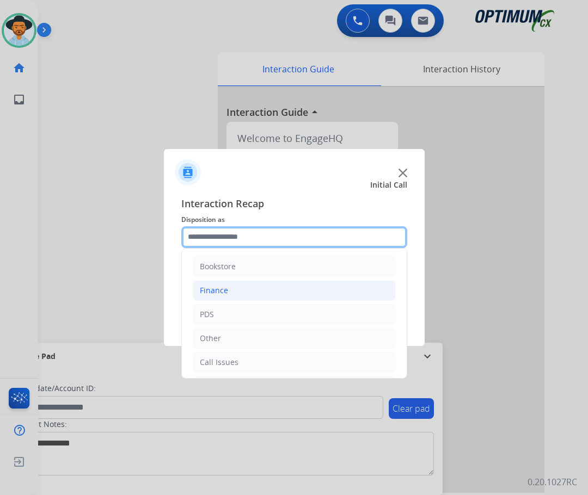
scroll to position [74, 0]
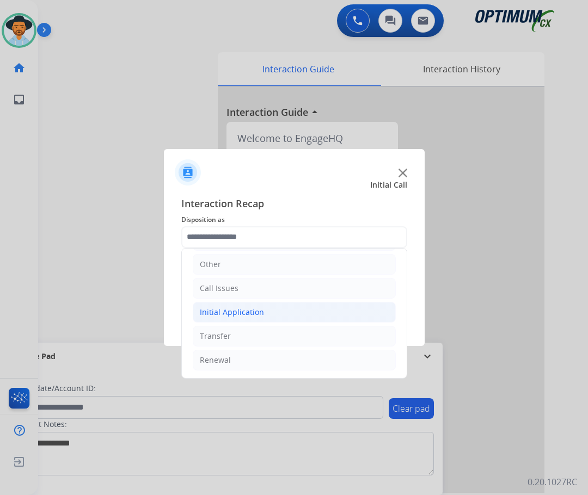
click at [238, 309] on div "Initial Application" at bounding box center [232, 312] width 64 height 11
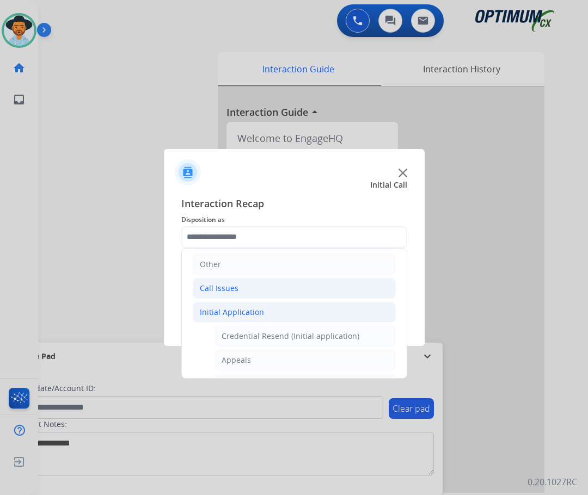
click at [245, 290] on li "Call Issues" at bounding box center [294, 288] width 203 height 21
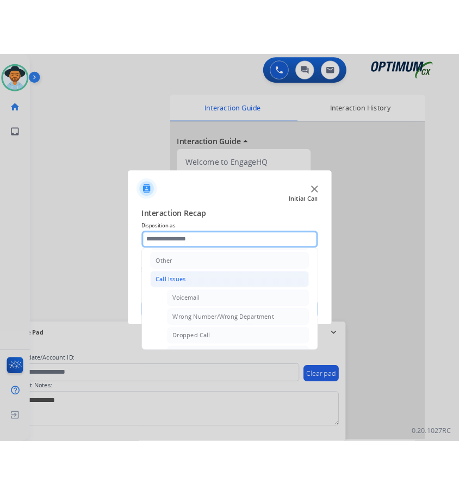
scroll to position [183, 0]
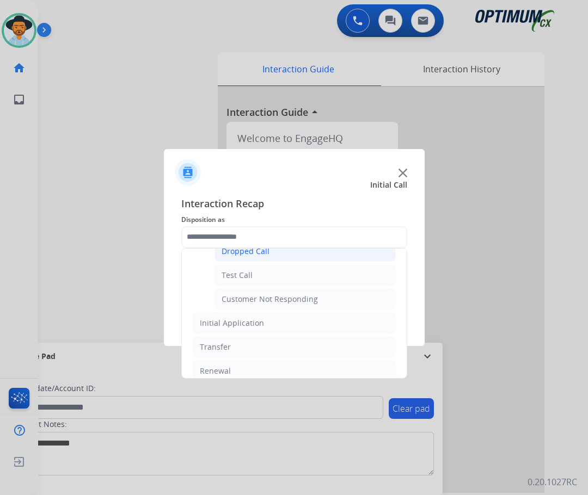
click at [253, 256] on div "Dropped Call" at bounding box center [246, 251] width 48 height 11
type input "**********"
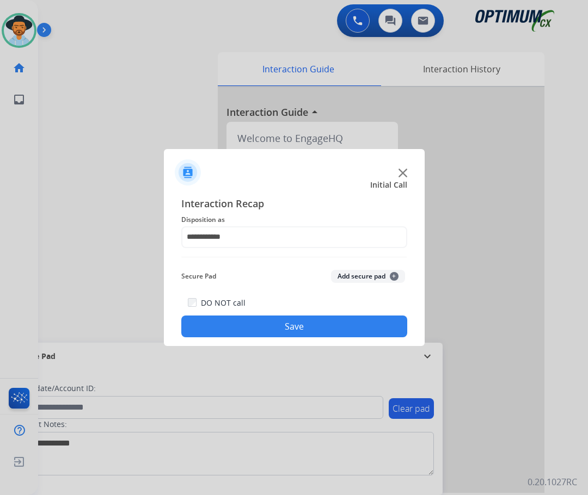
click at [231, 328] on button "Save" at bounding box center [294, 327] width 226 height 22
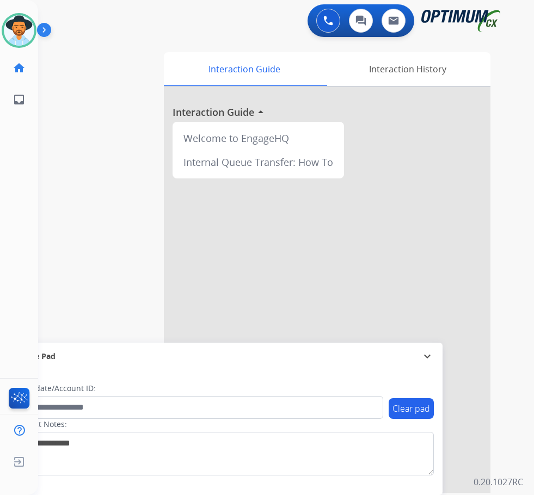
drag, startPoint x: 389, startPoint y: 297, endPoint x: 411, endPoint y: 295, distance: 22.4
click at [389, 297] on div at bounding box center [327, 290] width 327 height 406
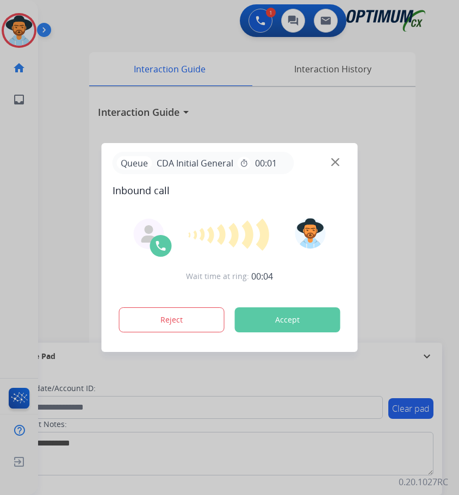
click at [101, 30] on div at bounding box center [229, 247] width 459 height 495
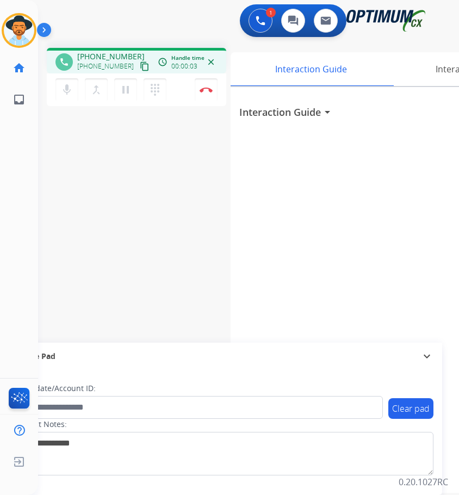
click at [105, 53] on span "+19568727265" at bounding box center [110, 56] width 67 height 11
copy span "19568727265"
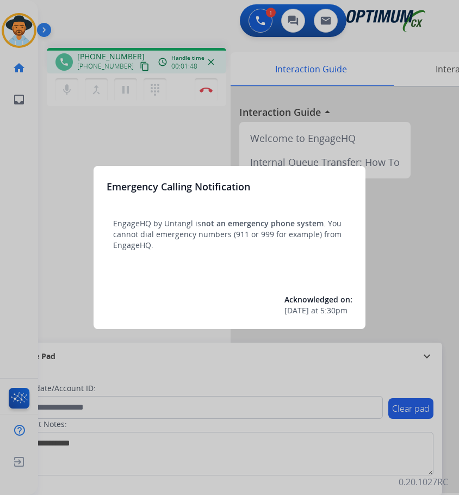
click at [109, 58] on div at bounding box center [229, 247] width 459 height 495
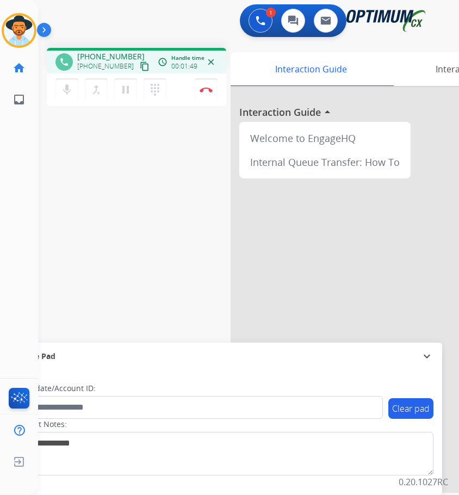
click at [113, 53] on span "[PHONE_NUMBER]" at bounding box center [110, 56] width 67 height 11
copy span "19568727265"
click at [165, 27] on div "1 Voice Interactions 0 Chat Interactions 0 Email Interactions" at bounding box center [240, 21] width 386 height 35
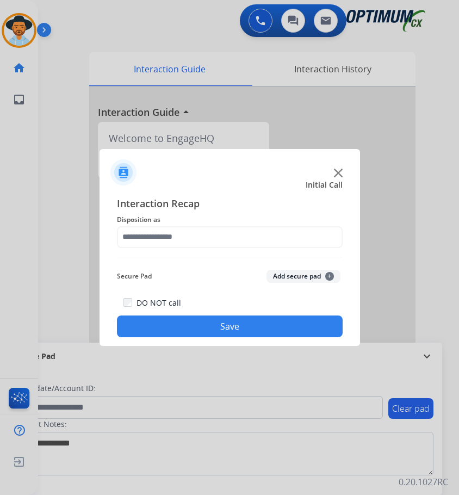
click at [335, 173] on img at bounding box center [338, 173] width 9 height 9
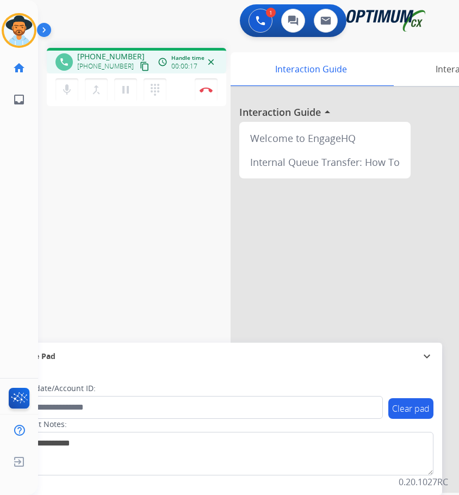
click at [105, 57] on span "[PHONE_NUMBER]" at bounding box center [110, 56] width 67 height 11
copy span "13097501377"
click at [122, 12] on div "1 Voice Interactions 0 Chat Interactions 0 Email Interactions" at bounding box center [240, 21] width 386 height 35
click at [202, 91] on img at bounding box center [206, 89] width 13 height 5
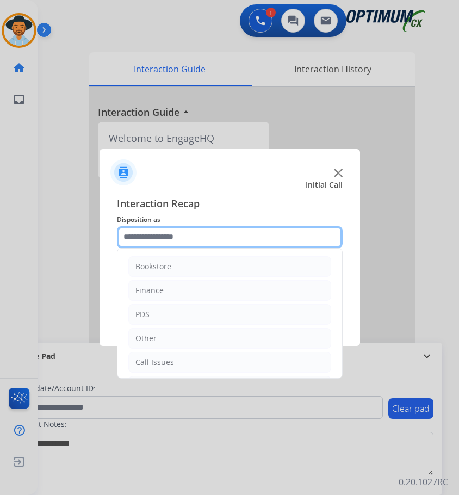
click at [217, 241] on input "text" at bounding box center [230, 237] width 226 height 22
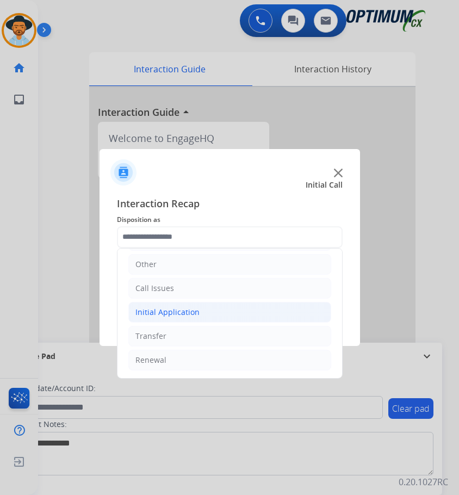
click at [167, 316] on div "Initial Application" at bounding box center [168, 312] width 64 height 11
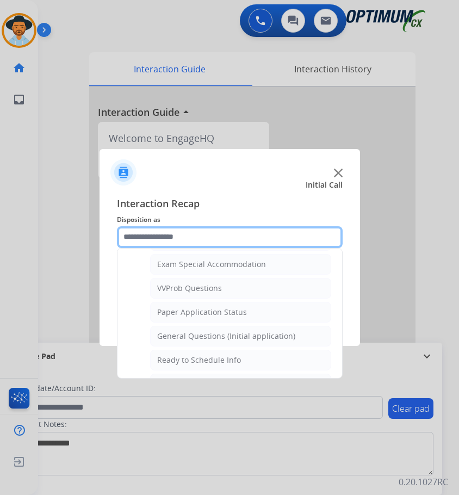
scroll to position [618, 0]
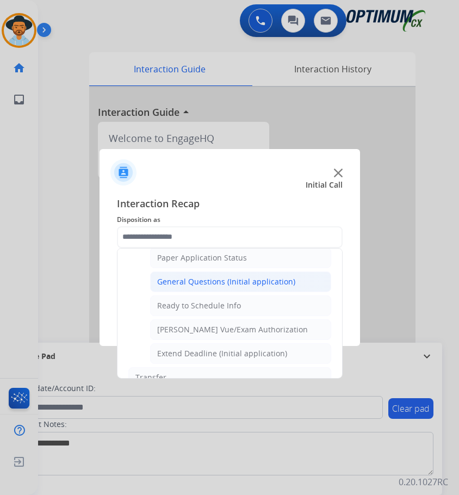
click at [230, 278] on div "General Questions (Initial application)" at bounding box center [226, 281] width 138 height 11
type input "**********"
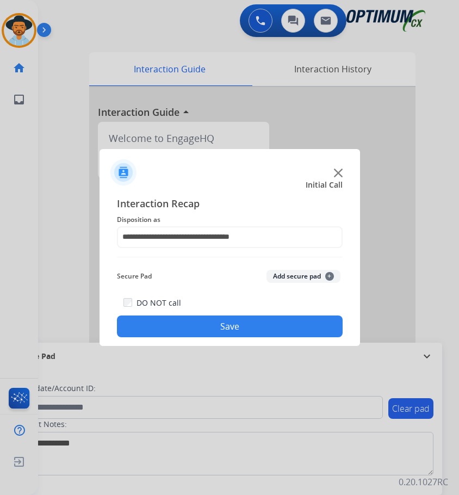
click at [168, 323] on button "Save" at bounding box center [230, 327] width 226 height 22
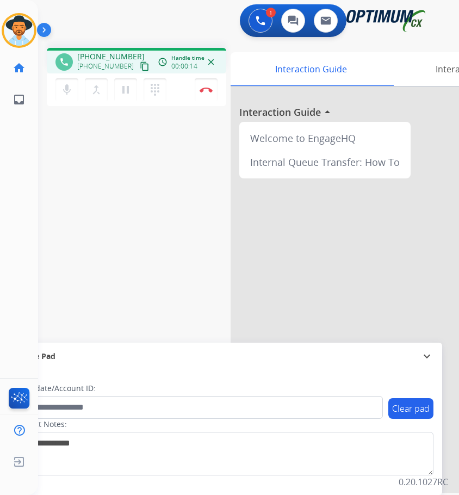
click at [113, 52] on span "[PHONE_NUMBER]" at bounding box center [110, 56] width 67 height 11
click at [113, 52] on span "+12018794891" at bounding box center [110, 56] width 67 height 11
copy span "12018794891"
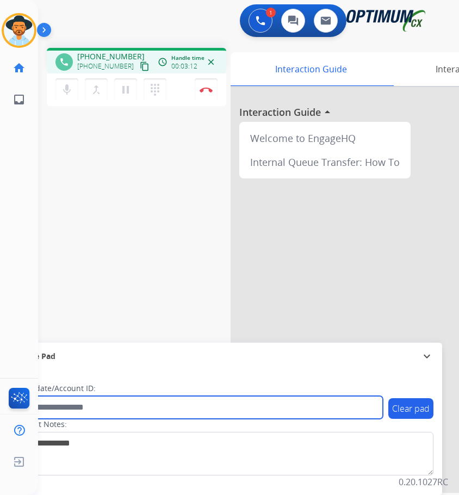
click at [92, 409] on input "text" at bounding box center [198, 407] width 369 height 23
paste input "**********"
type input "**********"
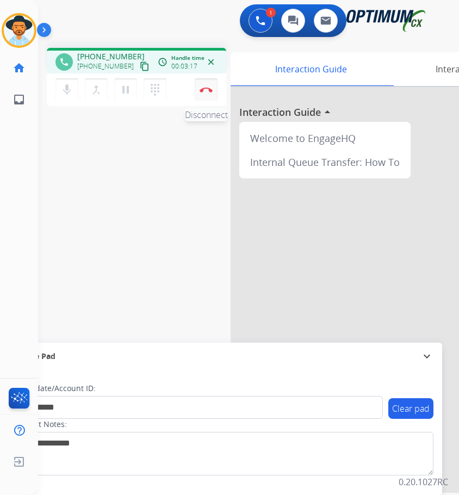
click at [204, 89] on img at bounding box center [206, 89] width 13 height 5
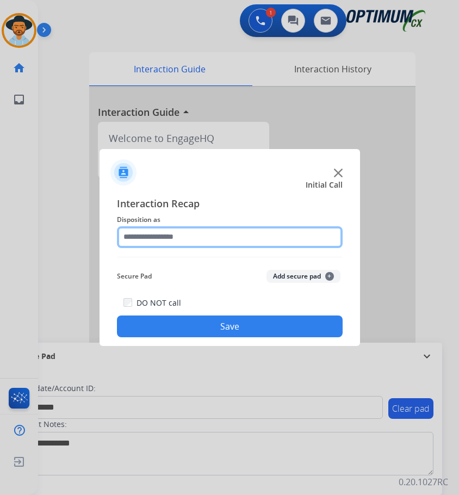
click at [188, 243] on input "text" at bounding box center [230, 237] width 226 height 22
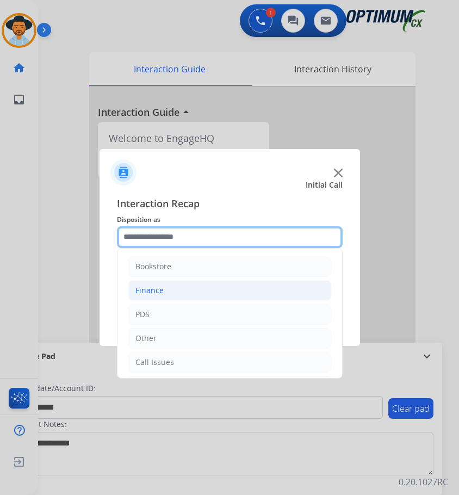
scroll to position [74, 0]
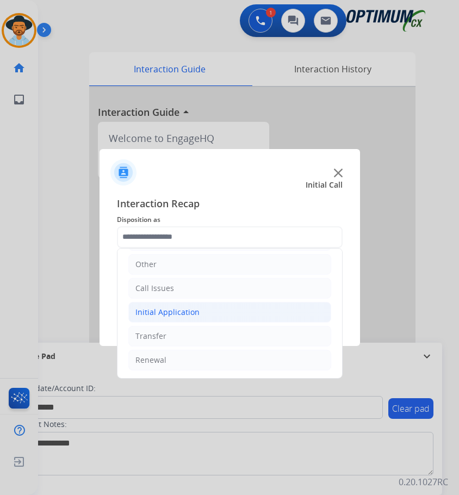
click at [188, 307] on div "Initial Application" at bounding box center [168, 312] width 64 height 11
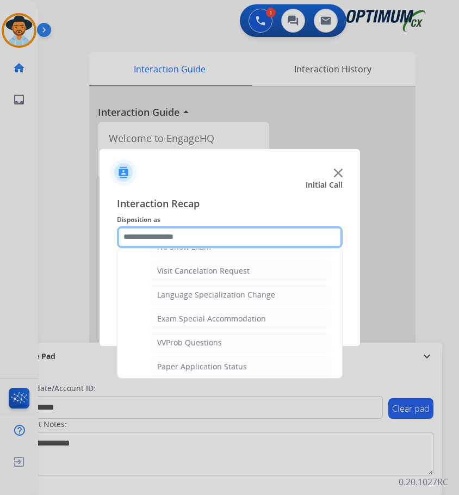
scroll to position [564, 0]
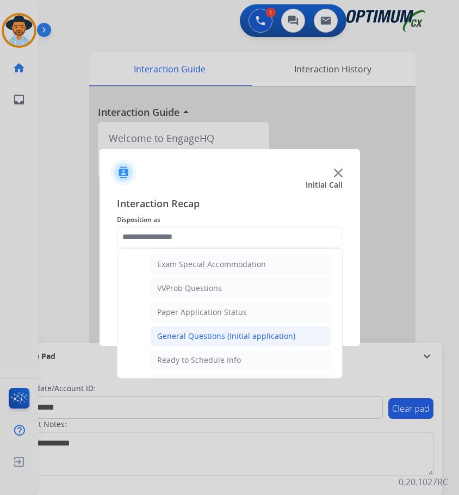
click at [195, 333] on div "General Questions (Initial application)" at bounding box center [226, 336] width 138 height 11
type input "**********"
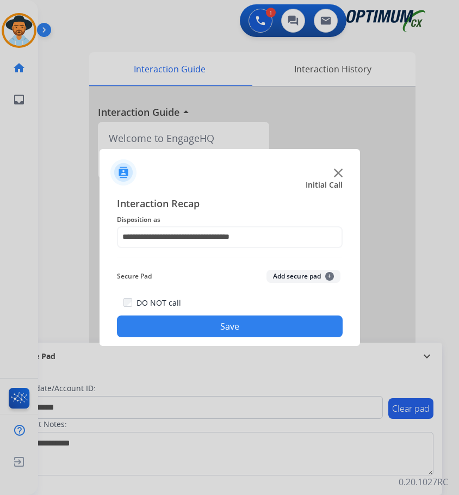
click at [187, 324] on button "Save" at bounding box center [230, 327] width 226 height 22
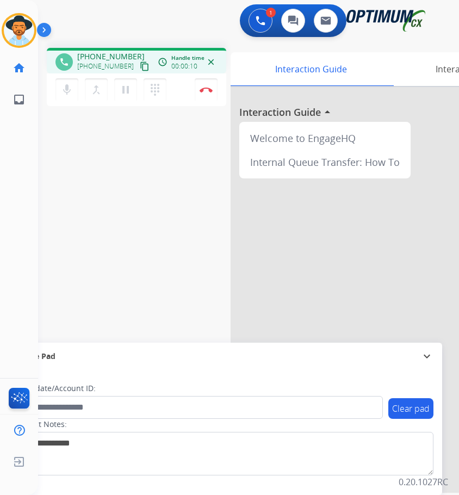
click at [107, 56] on span "+14095403068" at bounding box center [110, 56] width 67 height 11
copy span "14095403068"
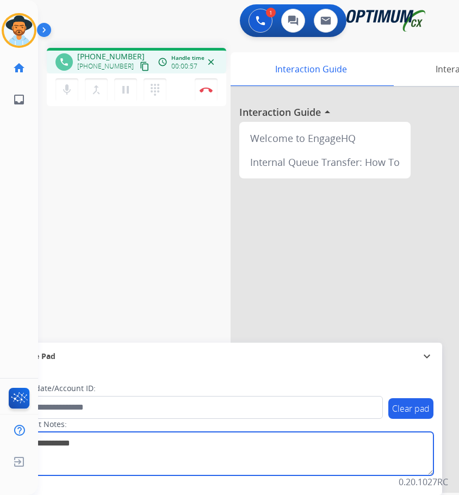
click at [140, 437] on textarea at bounding box center [224, 454] width 420 height 44
click at [58, 439] on textarea at bounding box center [224, 454] width 420 height 44
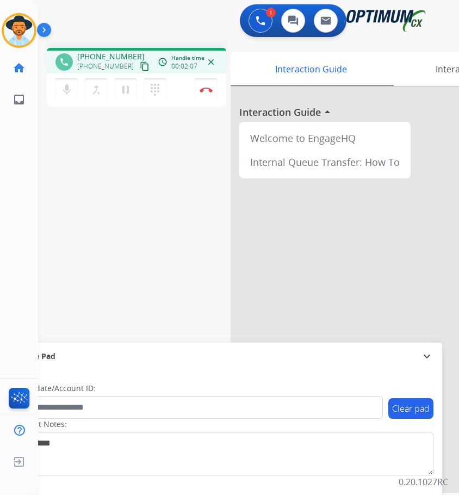
click at [94, 422] on div "Contact Notes:" at bounding box center [224, 447] width 420 height 57
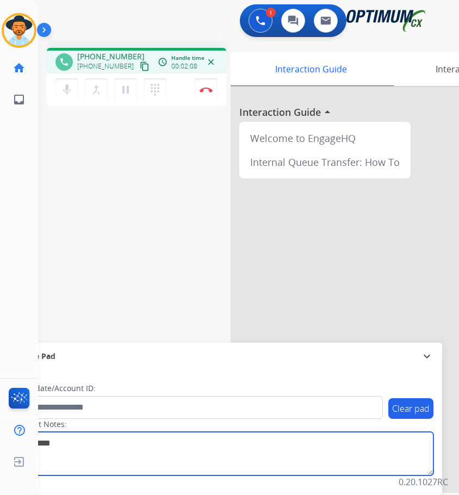
click at [62, 444] on textarea at bounding box center [224, 454] width 420 height 44
type textarea "**********"
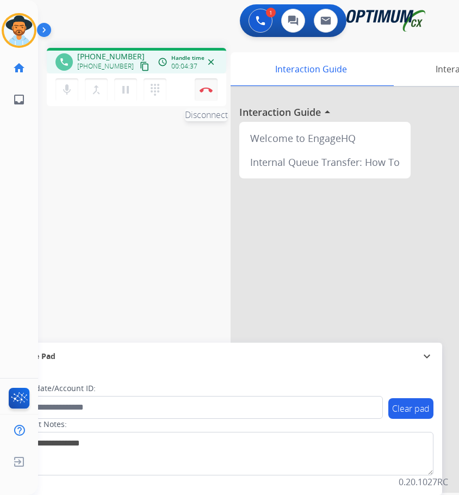
click at [198, 93] on button "Disconnect" at bounding box center [206, 89] width 23 height 23
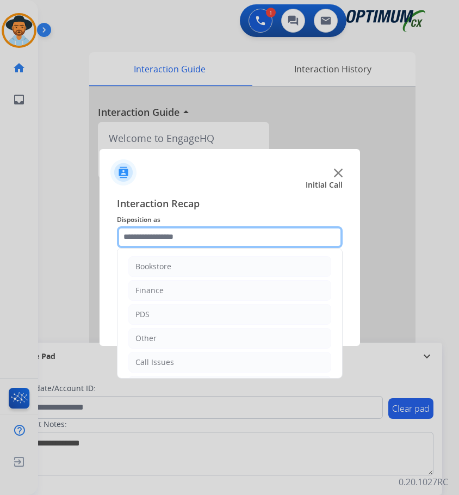
click at [233, 229] on input "text" at bounding box center [230, 237] width 226 height 22
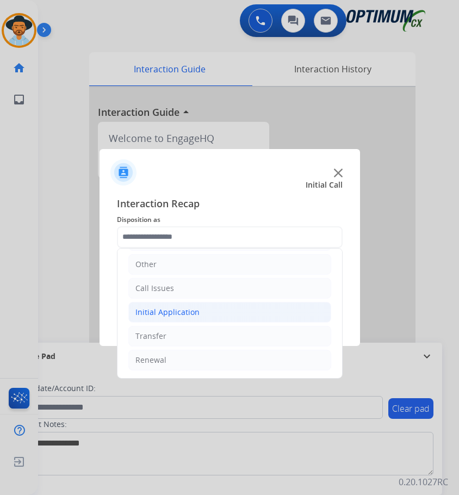
click at [163, 313] on div "Initial Application" at bounding box center [168, 312] width 64 height 11
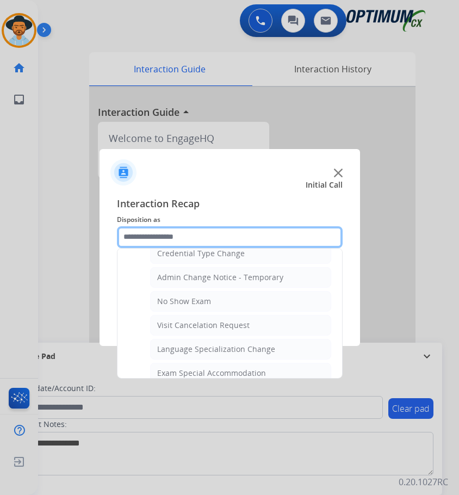
scroll to position [564, 0]
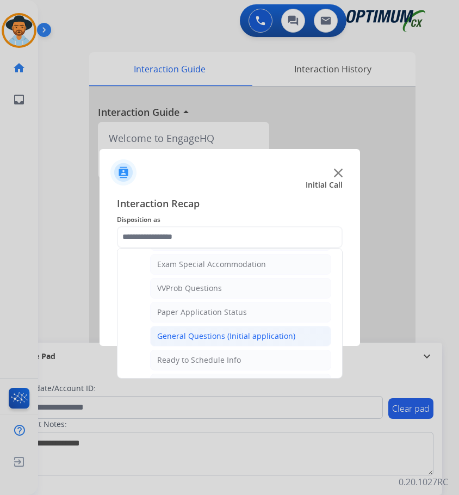
click at [224, 339] on div "General Questions (Initial application)" at bounding box center [226, 336] width 138 height 11
type input "**********"
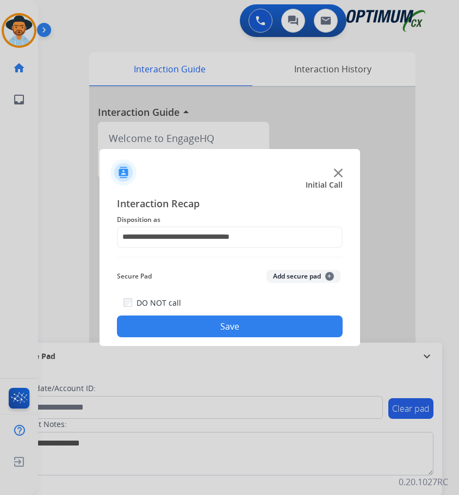
click at [223, 329] on button "Save" at bounding box center [230, 327] width 226 height 22
click at [161, 28] on div at bounding box center [229, 247] width 459 height 495
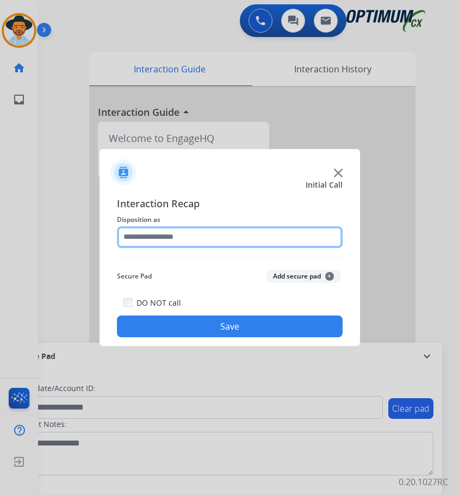
click at [203, 238] on input "text" at bounding box center [230, 237] width 226 height 22
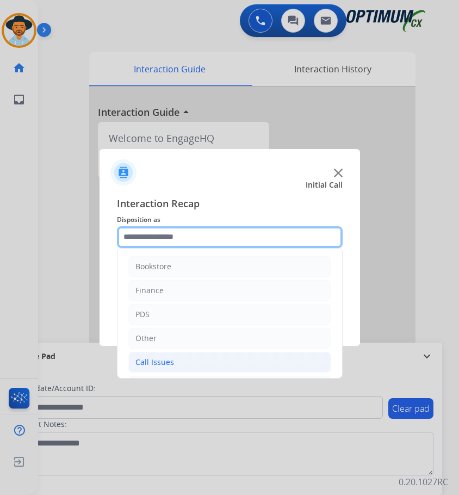
scroll to position [74, 0]
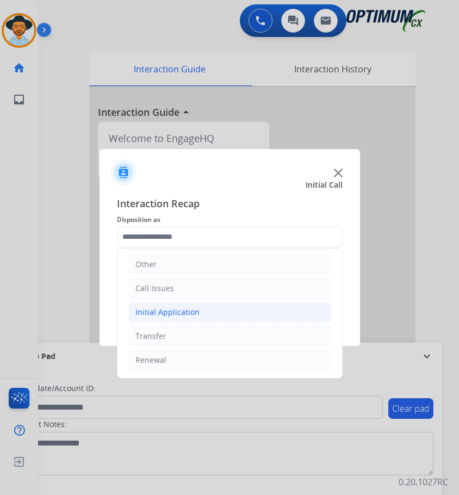
click at [192, 313] on div "Initial Application" at bounding box center [168, 312] width 64 height 11
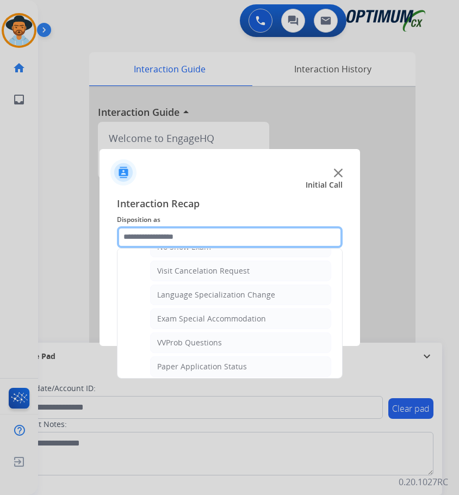
scroll to position [564, 0]
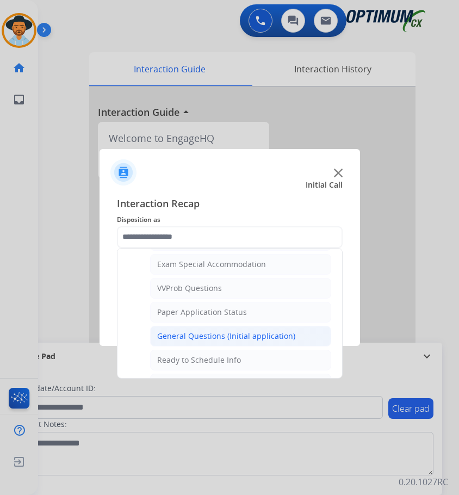
click at [191, 333] on div "General Questions (Initial application)" at bounding box center [226, 336] width 138 height 11
type input "**********"
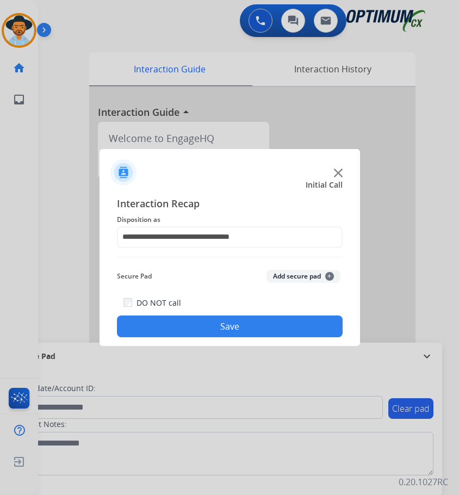
click at [185, 322] on button "Save" at bounding box center [230, 327] width 226 height 22
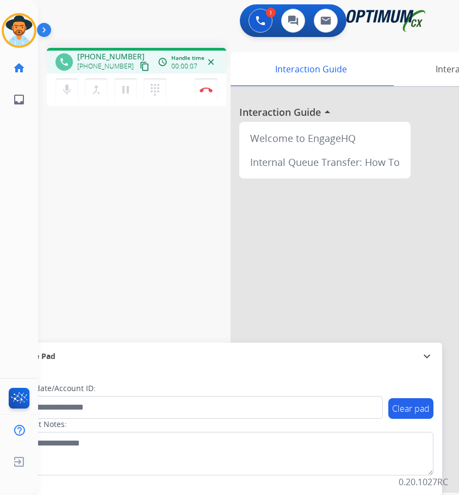
click at [107, 56] on span "+17862341350" at bounding box center [110, 56] width 67 height 11
copy span "17862341350"
click at [200, 263] on div "phone +17862341350 +17862341350 content_copy access_time Call metrics Queue 00:…" at bounding box center [235, 266] width 395 height 454
click at [205, 92] on img at bounding box center [206, 89] width 13 height 5
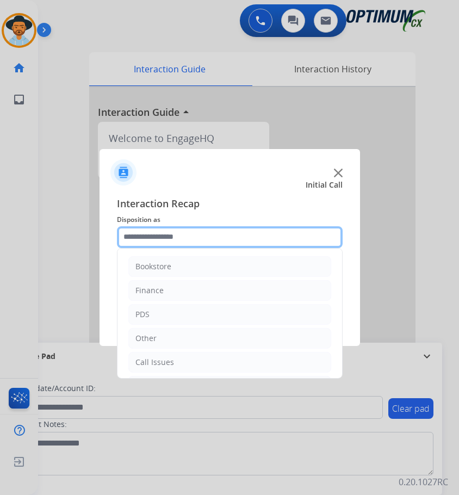
click at [161, 231] on input "text" at bounding box center [230, 237] width 226 height 22
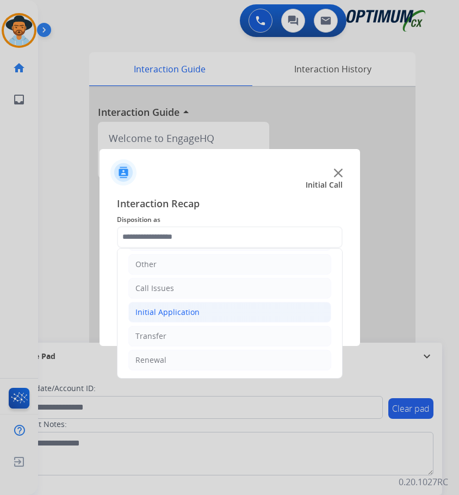
click at [170, 317] on div "Initial Application" at bounding box center [168, 312] width 64 height 11
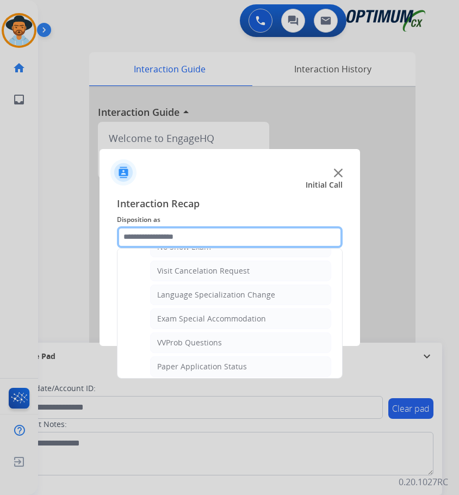
scroll to position [618, 0]
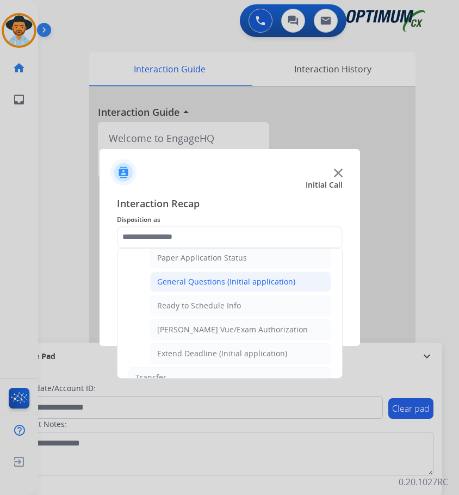
click at [204, 287] on div "General Questions (Initial application)" at bounding box center [226, 281] width 138 height 11
type input "**********"
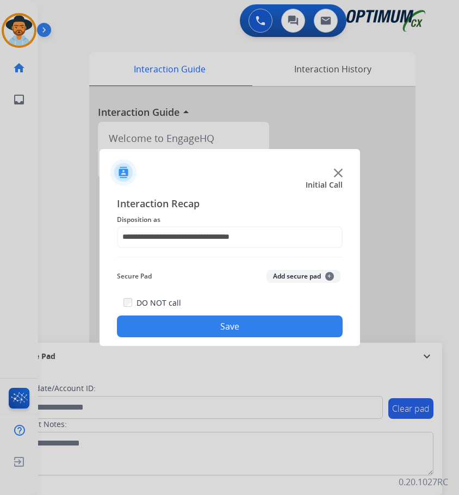
click at [195, 328] on button "Save" at bounding box center [230, 327] width 226 height 22
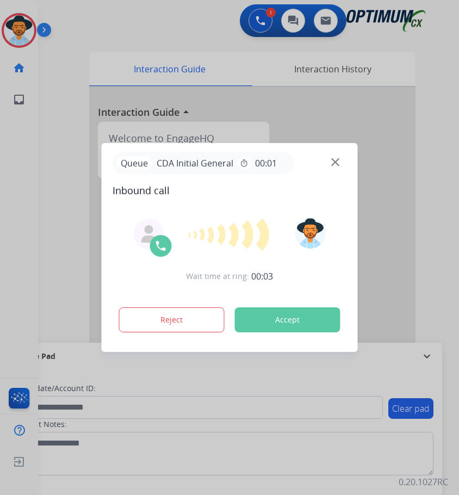
click at [176, 32] on div at bounding box center [229, 247] width 459 height 495
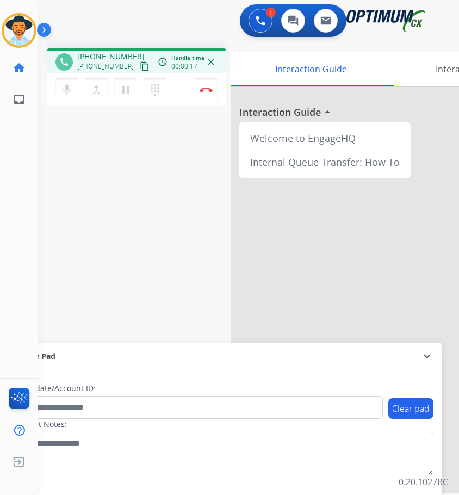
click at [102, 61] on div "+12174173426 content_copy" at bounding box center [114, 66] width 74 height 13
click at [103, 59] on span "+12174173426" at bounding box center [110, 56] width 67 height 11
copy span "12174173426"
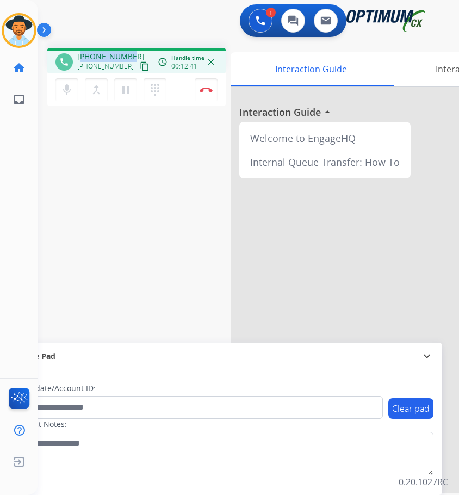
click at [98, 56] on span "+12174173426" at bounding box center [110, 56] width 67 height 11
click at [148, 184] on div "phone +12174173426 +12174173426 content_copy access_time Call metrics Queue 00:…" at bounding box center [235, 266] width 395 height 454
click at [206, 90] on img at bounding box center [206, 89] width 13 height 5
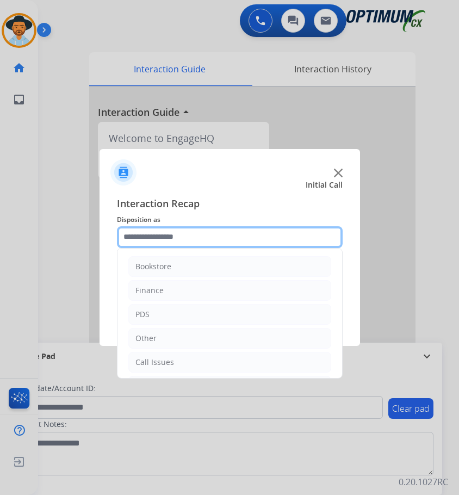
click at [171, 236] on input "text" at bounding box center [230, 237] width 226 height 22
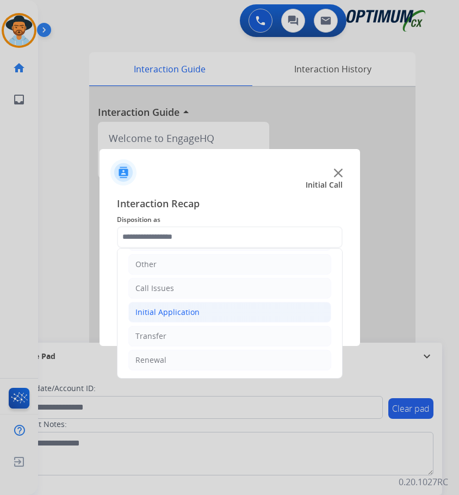
click at [196, 312] on div "Initial Application" at bounding box center [168, 312] width 64 height 11
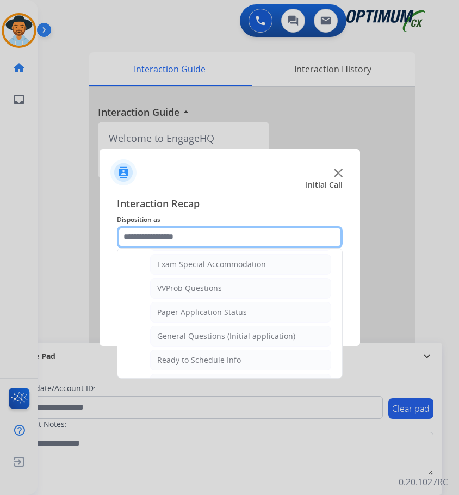
scroll to position [618, 0]
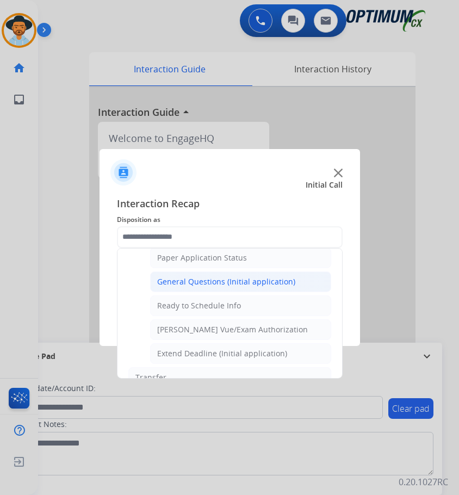
click at [210, 282] on div "General Questions (Initial application)" at bounding box center [226, 281] width 138 height 11
type input "**********"
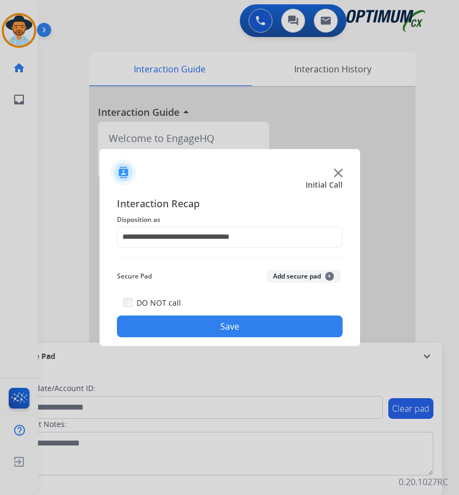
click at [199, 327] on button "Save" at bounding box center [230, 327] width 226 height 22
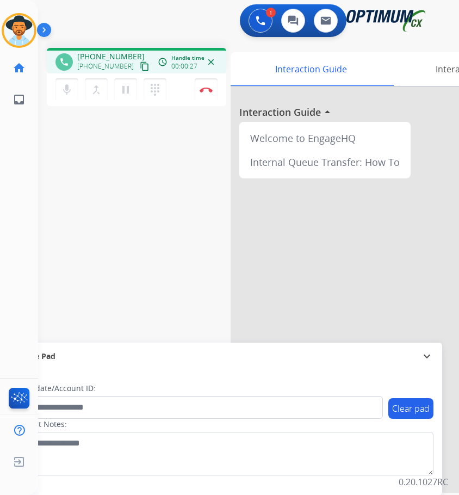
click at [82, 113] on div "phone +14843000739 +14843000739 content_copy access_time Call metrics Queue 00:…" at bounding box center [235, 266] width 395 height 454
click at [90, 57] on span "+14843000739" at bounding box center [110, 56] width 67 height 11
copy span "14843000739"
click at [125, 206] on div "phone +14843000739 +14843000739 content_copy access_time Call metrics Queue 00:…" at bounding box center [235, 266] width 395 height 454
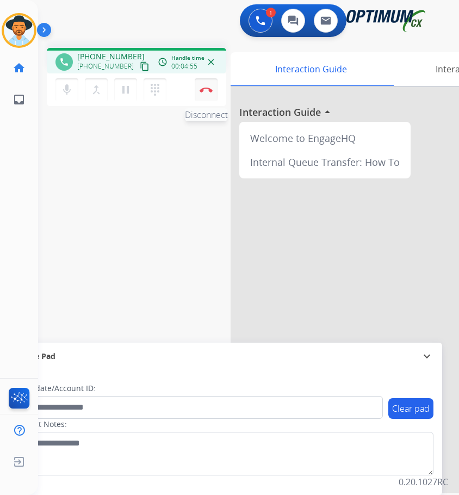
click at [210, 94] on button "Disconnect" at bounding box center [206, 89] width 23 height 23
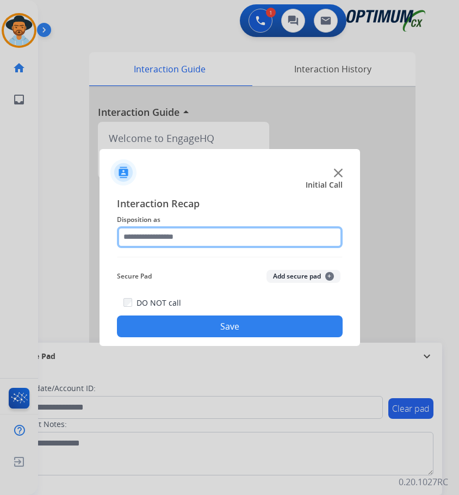
click at [196, 234] on input "text" at bounding box center [230, 237] width 226 height 22
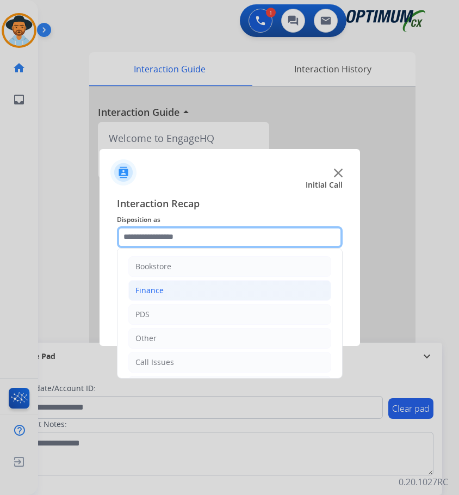
scroll to position [74, 0]
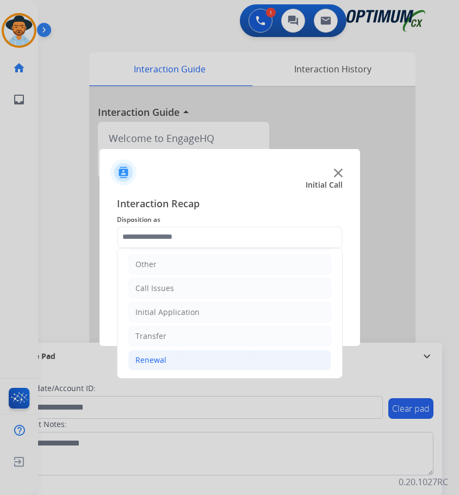
click at [159, 360] on div "Renewal" at bounding box center [151, 360] width 31 height 11
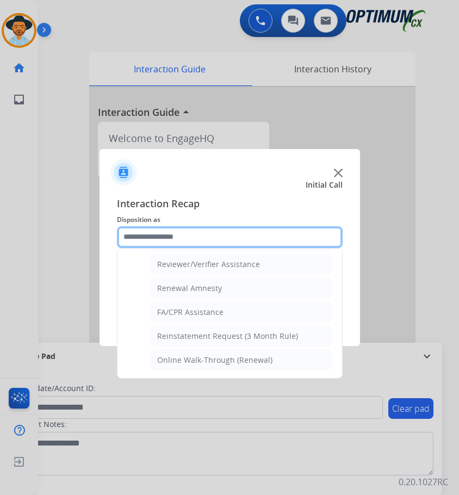
scroll to position [311, 0]
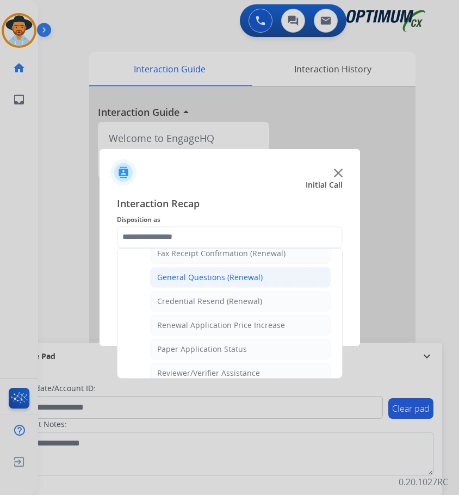
click at [237, 280] on div "General Questions (Renewal)" at bounding box center [210, 277] width 106 height 11
type input "**********"
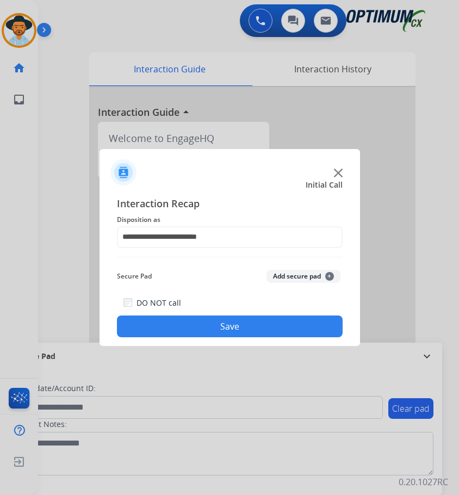
click at [220, 326] on button "Save" at bounding box center [230, 327] width 226 height 22
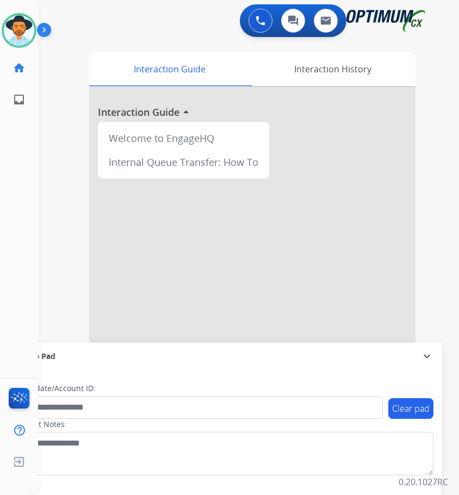
click at [111, 15] on div "0 Voice Interactions 0 Chat Interactions 0 Email Interactions" at bounding box center [240, 21] width 386 height 35
click at [18, 23] on img at bounding box center [19, 30] width 30 height 30
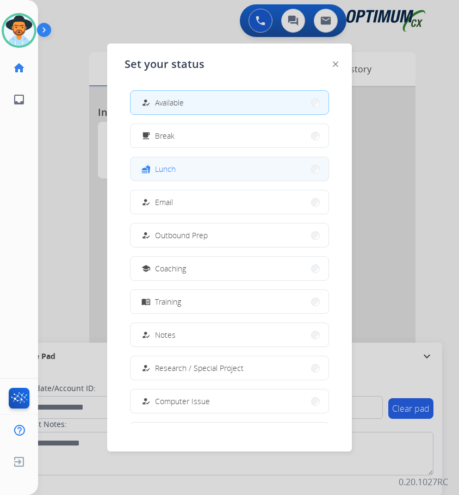
click at [179, 170] on button "fastfood Lunch" at bounding box center [230, 168] width 198 height 23
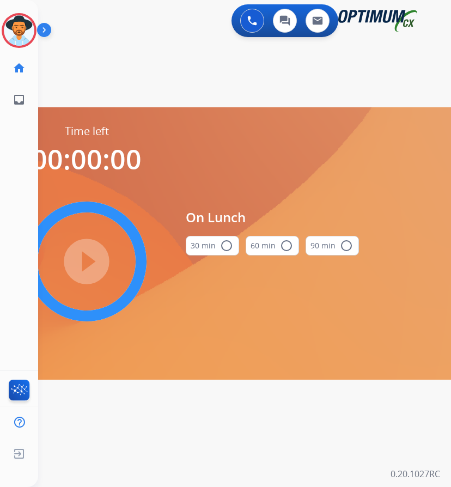
click at [229, 242] on mat-icon "radio_button_unchecked" at bounding box center [226, 245] width 13 height 13
click at [91, 259] on mat-icon "play_circle_filled" at bounding box center [86, 261] width 13 height 13
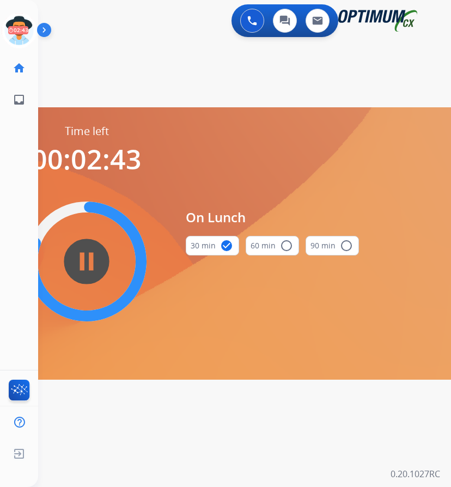
click at [133, 52] on div "swap_horiz Break voice bridge close_fullscreen Connect 3-Way Call merge_type Se…" at bounding box center [231, 65] width 386 height 52
click at [105, 38] on div "0 Voice Interactions 0 Chat Interactions 0 Email Interactions" at bounding box center [236, 21] width 378 height 35
click at [17, 38] on icon at bounding box center [19, 30] width 35 height 35
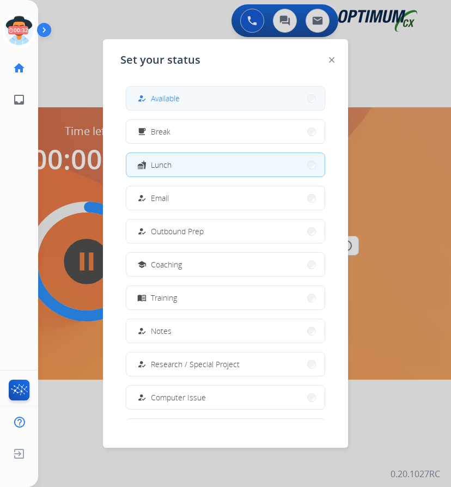
click at [190, 96] on button "how_to_reg Available" at bounding box center [225, 98] width 198 height 23
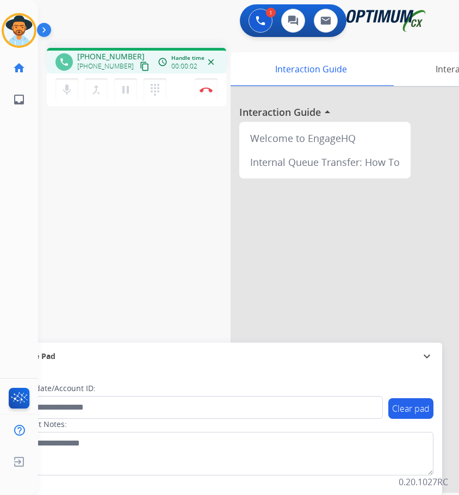
click at [156, 20] on div "1 Voice Interactions 0 Chat Interactions 0 Email Interactions" at bounding box center [240, 21] width 386 height 35
click at [103, 57] on span "+14794770366" at bounding box center [110, 56] width 67 height 11
copy span "14794770366"
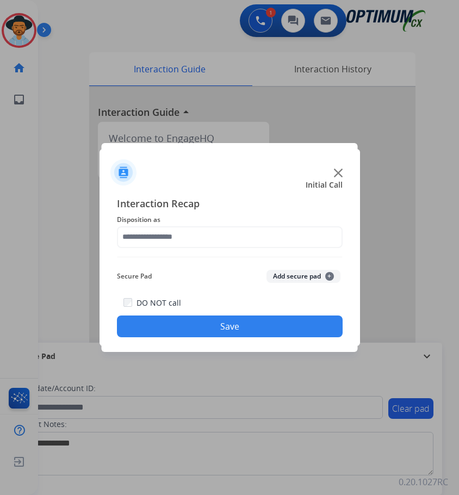
click at [142, 35] on div at bounding box center [229, 247] width 459 height 495
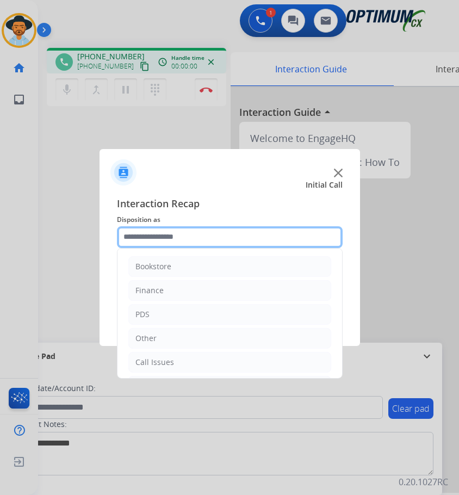
click at [133, 236] on input "text" at bounding box center [230, 237] width 226 height 22
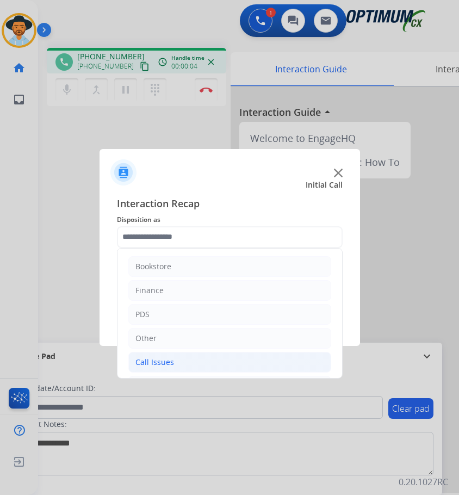
click at [157, 362] on div "Call Issues" at bounding box center [155, 362] width 39 height 11
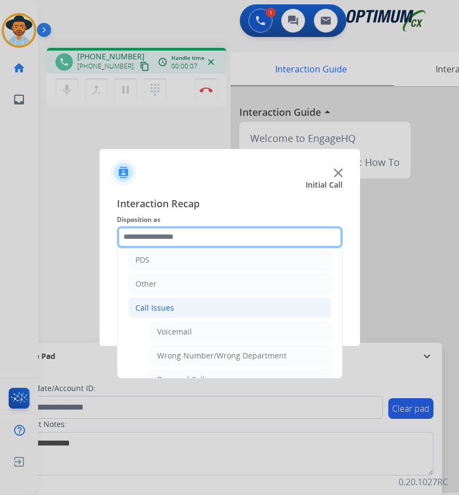
scroll to position [163, 0]
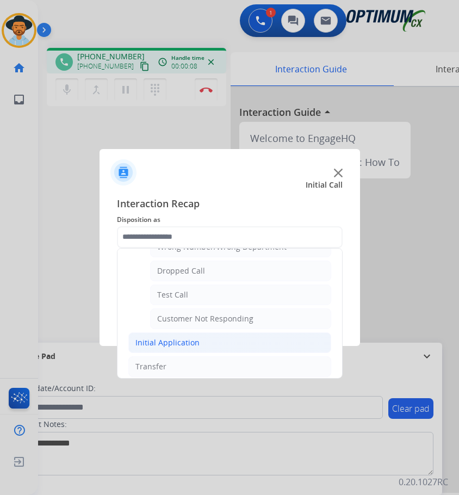
click at [174, 341] on div "Initial Application" at bounding box center [168, 342] width 64 height 11
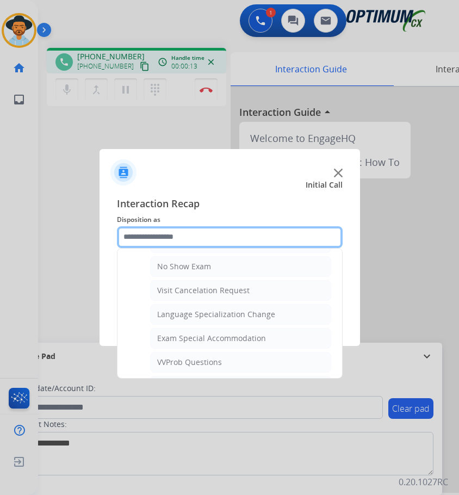
scroll to position [599, 0]
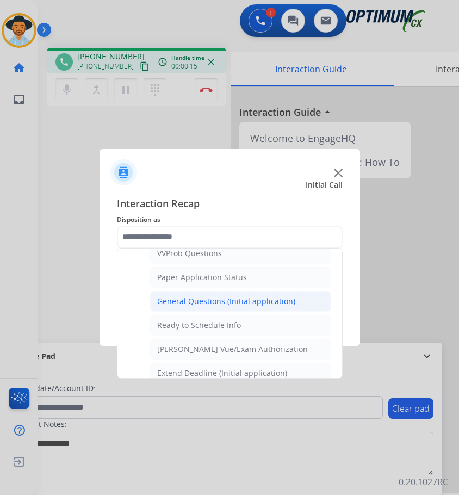
click at [231, 299] on div "General Questions (Initial application)" at bounding box center [226, 301] width 138 height 11
type input "**********"
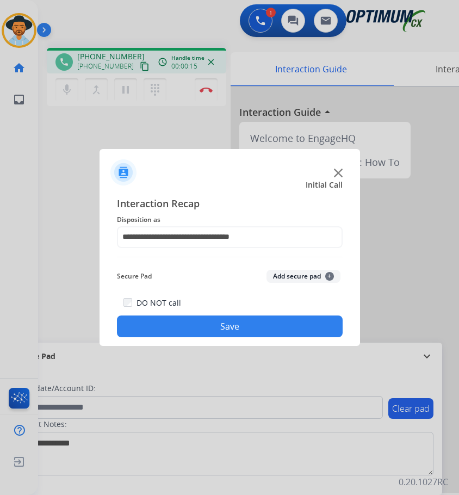
click at [192, 322] on button "Save" at bounding box center [230, 327] width 226 height 22
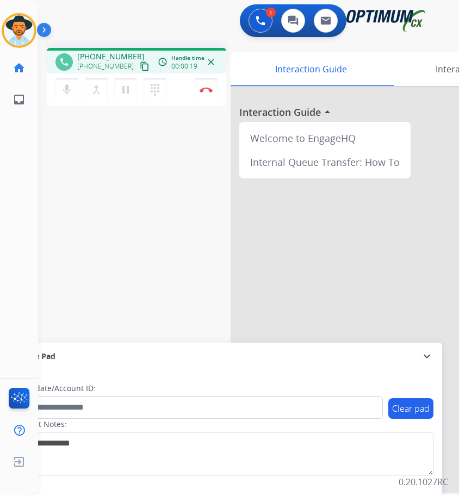
click at [116, 53] on span "+12028135994" at bounding box center [110, 56] width 67 height 11
copy span "12028135994"
click at [69, 86] on mat-icon "mic" at bounding box center [66, 89] width 13 height 13
click at [69, 86] on mat-icon "mic_off" at bounding box center [66, 89] width 13 height 13
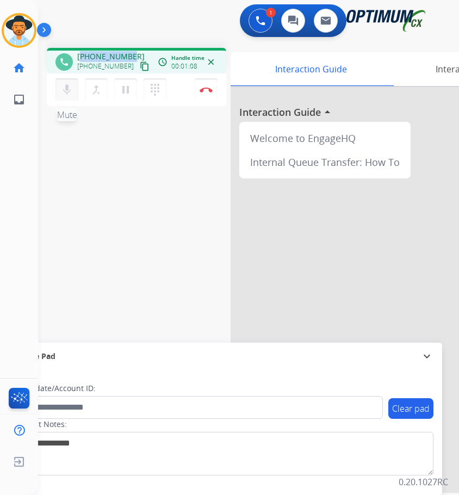
click at [66, 88] on mat-icon "mic" at bounding box center [66, 89] width 13 height 13
click at [66, 87] on mat-icon "mic_off" at bounding box center [66, 89] width 13 height 13
click at [67, 91] on mat-icon "mic" at bounding box center [66, 89] width 13 height 13
click at [67, 91] on mat-icon "mic_off" at bounding box center [66, 89] width 13 height 13
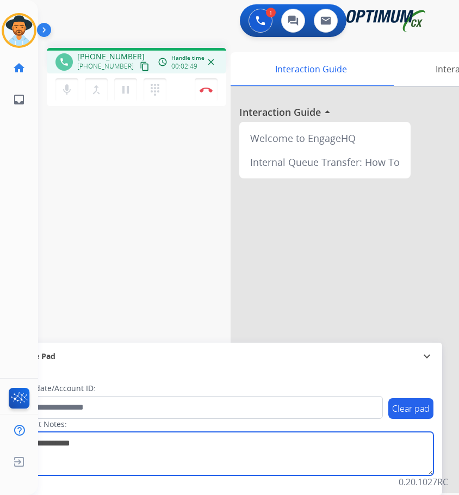
click at [68, 448] on textarea at bounding box center [224, 454] width 420 height 44
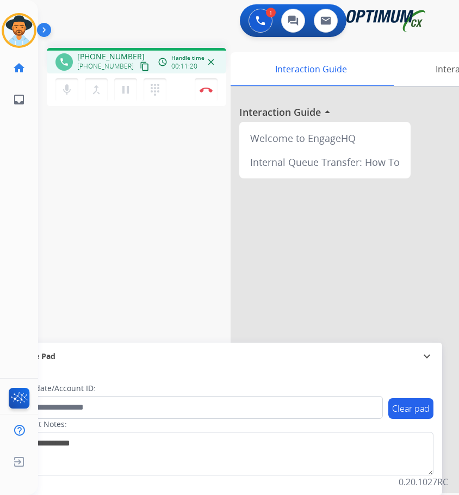
click at [101, 51] on div "phone +12028135994 +12028135994 content_copy access_time Call metrics Queue 00:…" at bounding box center [137, 61] width 180 height 26
copy span "12028135994"
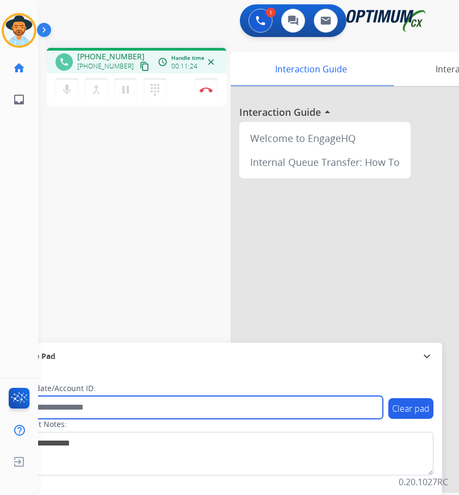
click at [125, 399] on input "text" at bounding box center [198, 407] width 369 height 23
paste input "**********"
type input "**********"
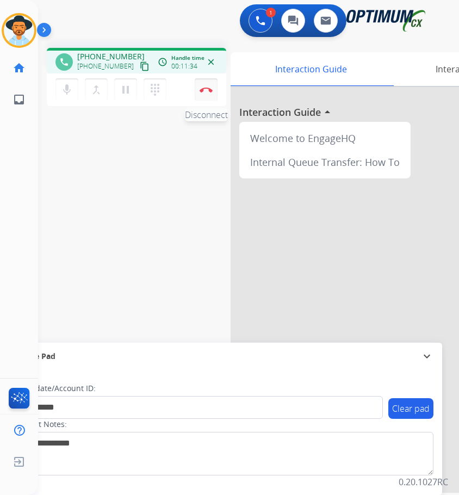
click at [210, 91] on img at bounding box center [206, 89] width 13 height 5
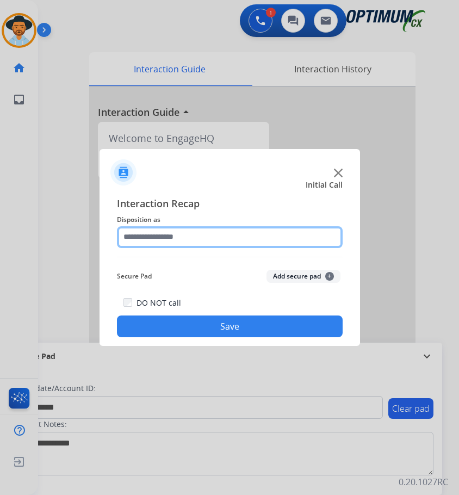
click at [168, 236] on input "text" at bounding box center [230, 237] width 226 height 22
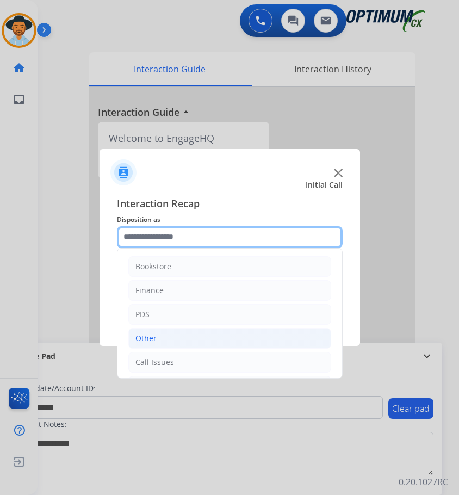
scroll to position [74, 0]
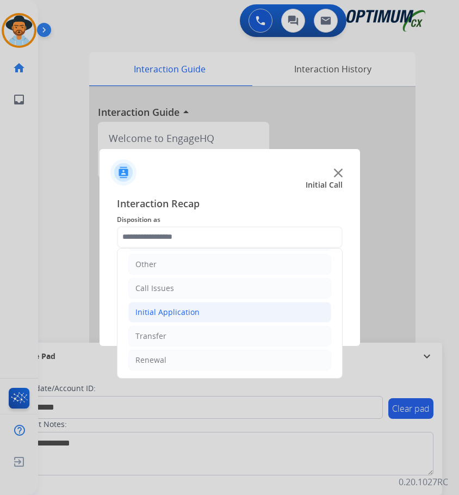
click at [177, 311] on div "Initial Application" at bounding box center [168, 312] width 64 height 11
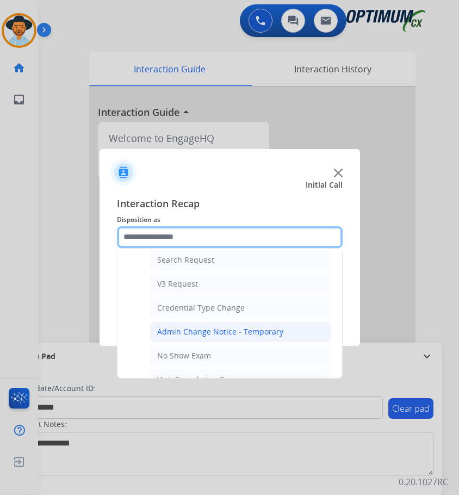
scroll to position [618, 0]
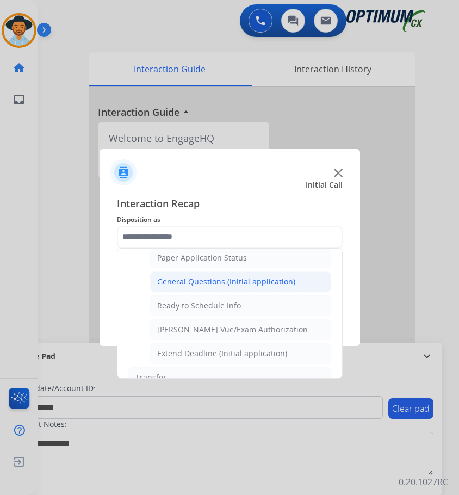
click at [226, 283] on div "General Questions (Initial application)" at bounding box center [226, 281] width 138 height 11
type input "**********"
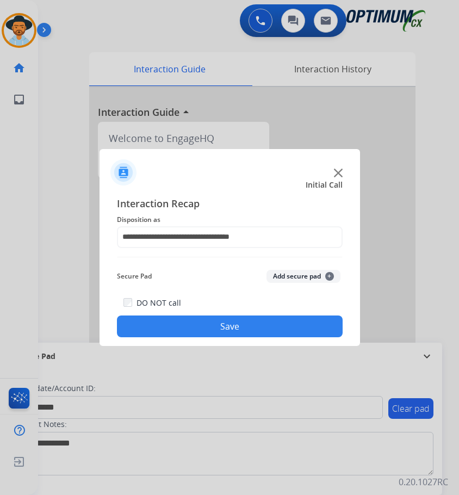
click at [205, 323] on button "Save" at bounding box center [230, 327] width 226 height 22
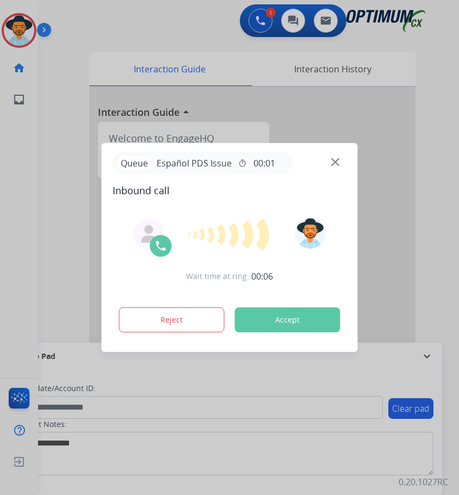
click at [147, 28] on div at bounding box center [229, 247] width 459 height 495
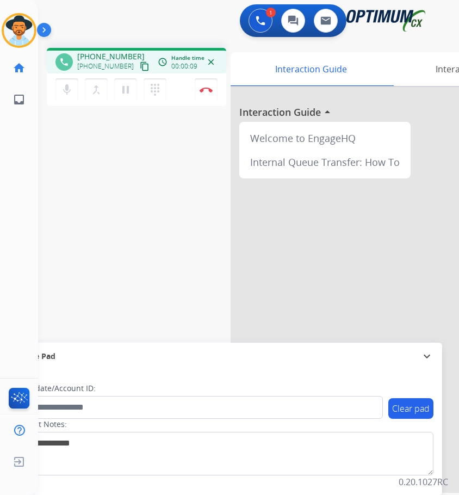
click at [104, 53] on span "+18015776484" at bounding box center [110, 56] width 67 height 11
copy span "18015776484"
click at [121, 30] on div "1 Voice Interactions 0 Chat Interactions 0 Email Interactions" at bounding box center [240, 21] width 386 height 35
click at [204, 90] on img at bounding box center [206, 89] width 13 height 5
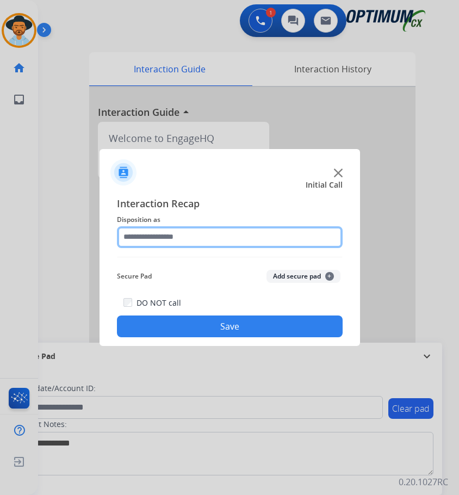
click at [227, 232] on input "text" at bounding box center [230, 237] width 226 height 22
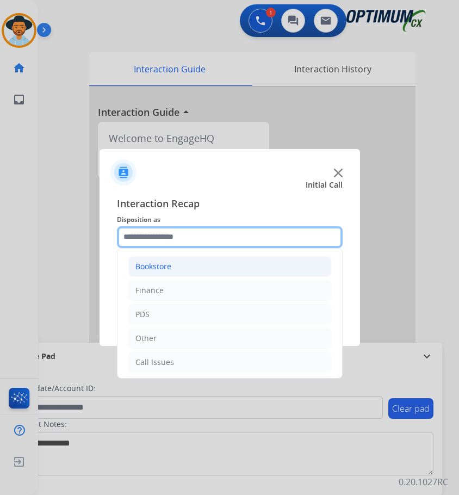
scroll to position [74, 0]
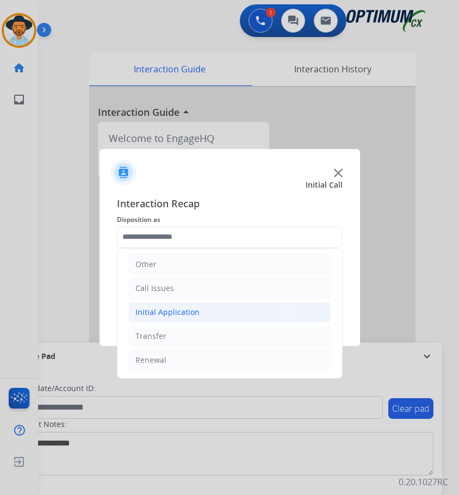
click at [164, 315] on div "Initial Application" at bounding box center [168, 312] width 64 height 11
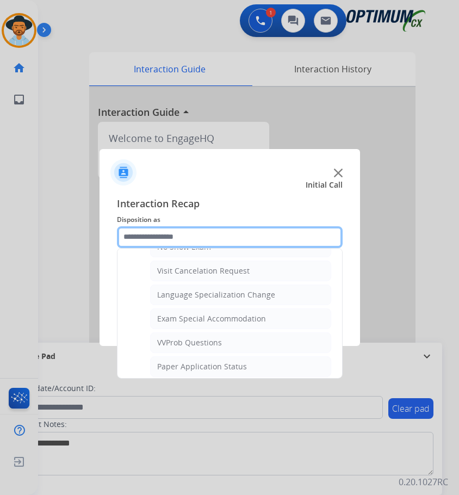
scroll to position [564, 0]
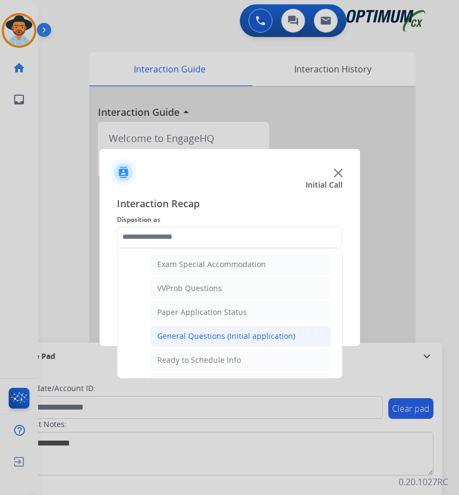
click at [192, 339] on div "General Questions (Initial application)" at bounding box center [226, 336] width 138 height 11
type input "**********"
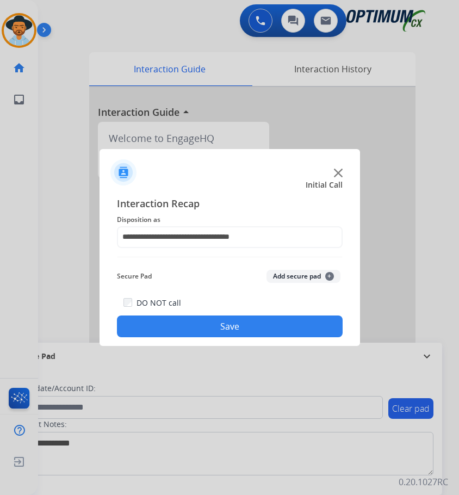
click at [197, 333] on button "Save" at bounding box center [230, 327] width 226 height 22
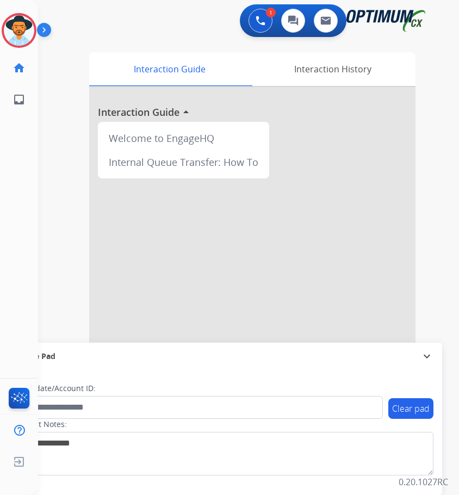
click at [198, 19] on div at bounding box center [229, 247] width 459 height 495
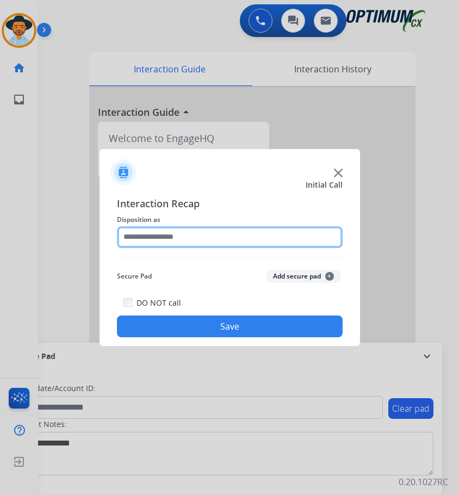
click at [201, 237] on input "text" at bounding box center [230, 237] width 226 height 22
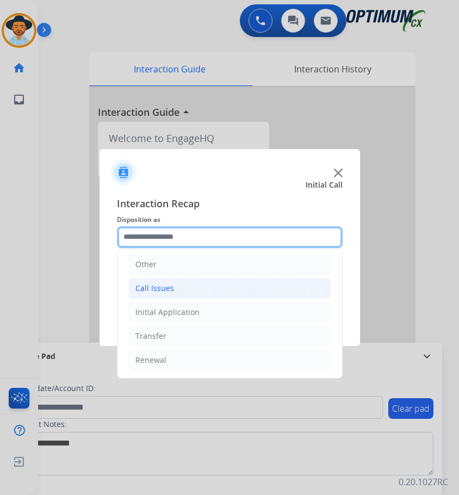
scroll to position [20, 0]
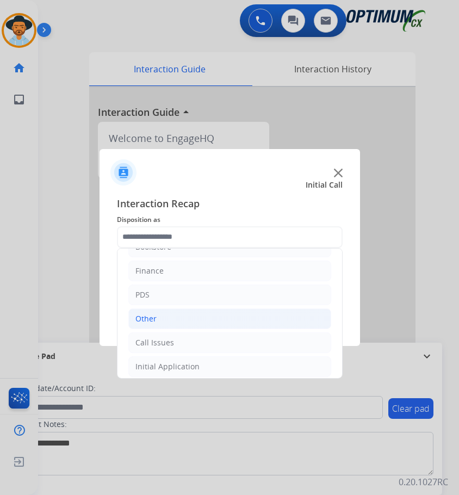
click at [147, 316] on div "Other" at bounding box center [146, 318] width 21 height 11
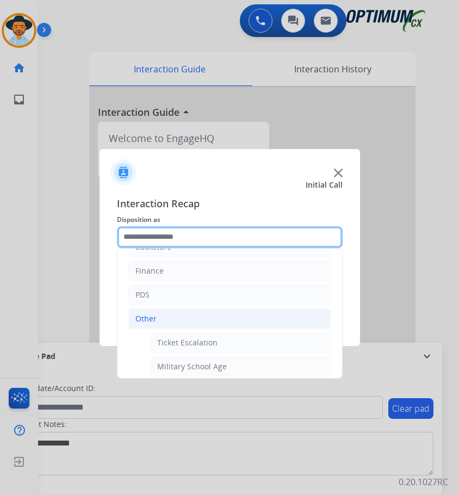
scroll to position [0, 0]
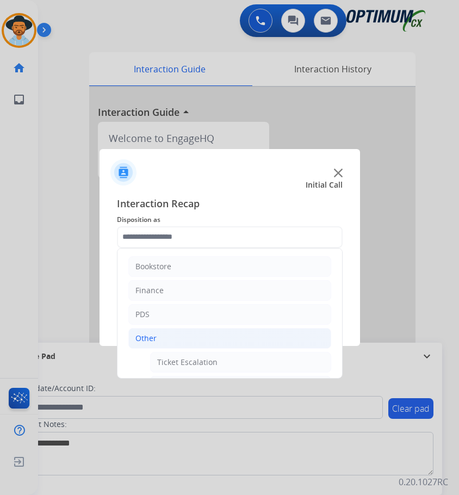
click at [273, 186] on div "Initial Call" at bounding box center [221, 185] width 261 height 11
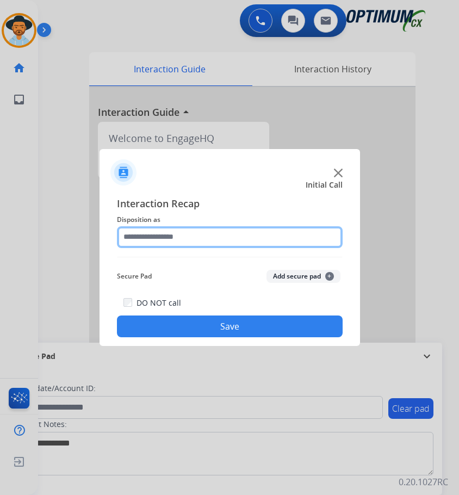
click at [152, 239] on input "text" at bounding box center [230, 237] width 226 height 22
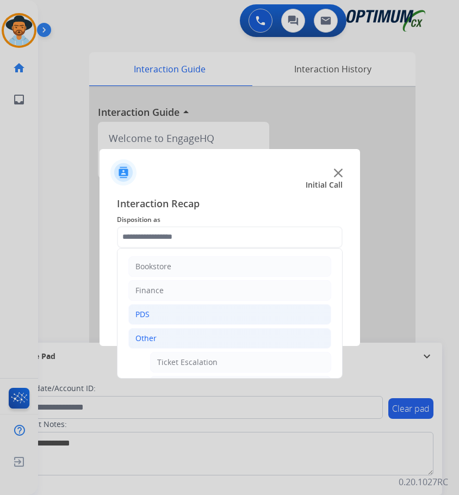
click at [142, 313] on div "PDS" at bounding box center [143, 314] width 14 height 11
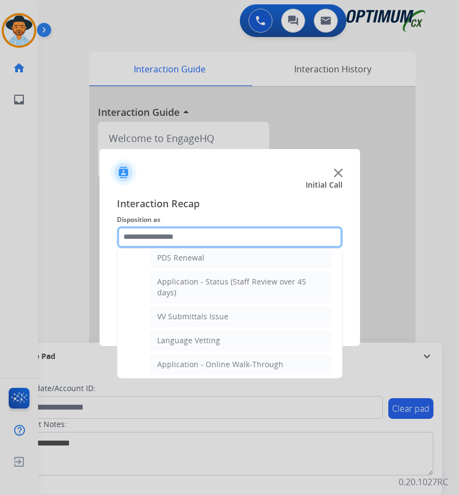
scroll to position [272, 0]
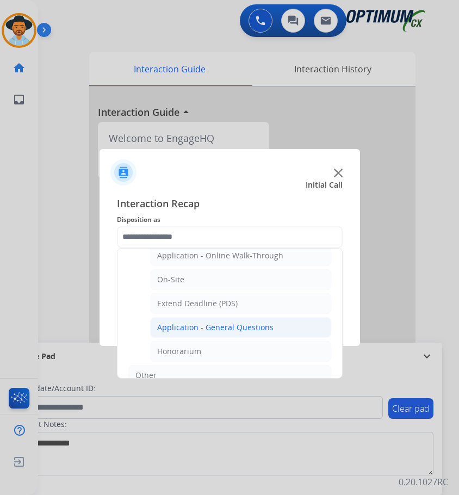
click at [194, 324] on div "Application - General Questions" at bounding box center [215, 327] width 116 height 11
type input "**********"
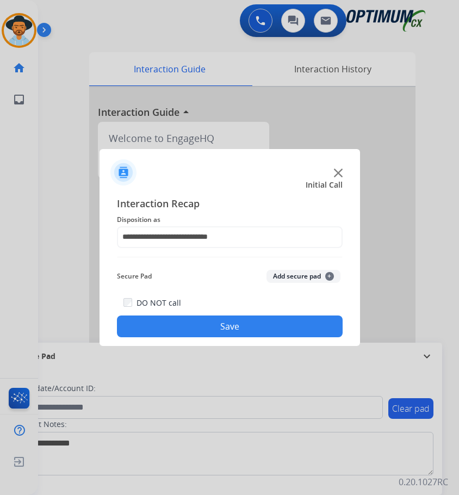
click at [194, 324] on button "Save" at bounding box center [230, 327] width 226 height 22
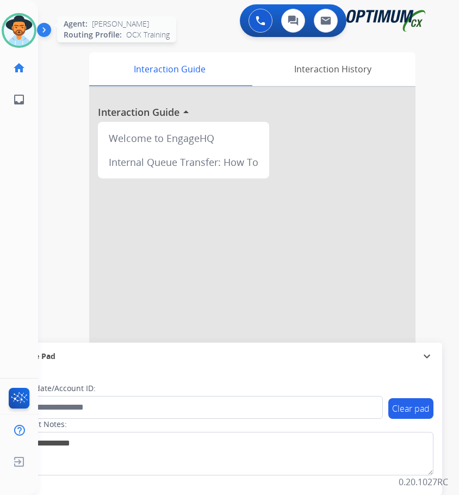
click at [17, 30] on img at bounding box center [19, 30] width 30 height 30
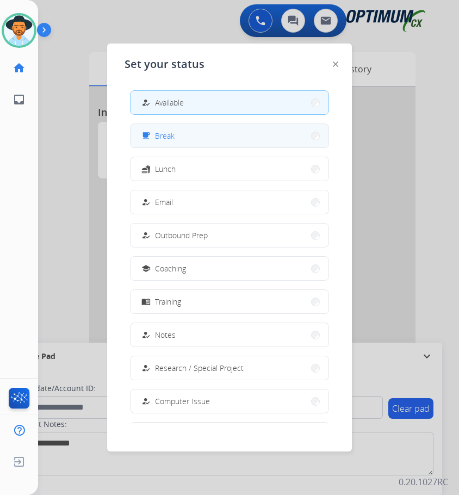
click at [202, 139] on button "free_breakfast Break" at bounding box center [230, 135] width 198 height 23
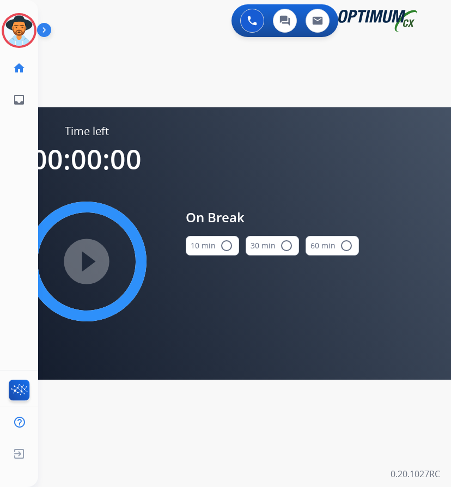
click at [225, 247] on mat-icon "radio_button_unchecked" at bounding box center [226, 245] width 13 height 13
click at [80, 268] on mat-icon "play_circle_filled" at bounding box center [86, 261] width 13 height 13
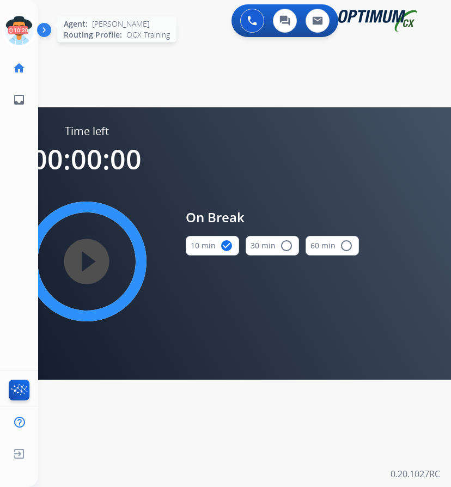
click at [22, 27] on icon at bounding box center [19, 30] width 35 height 35
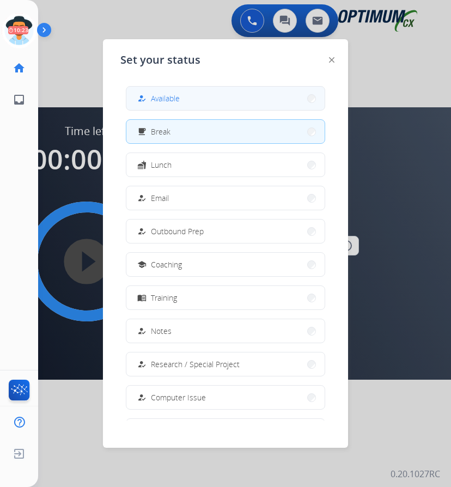
click at [171, 94] on span "Available" at bounding box center [165, 98] width 29 height 11
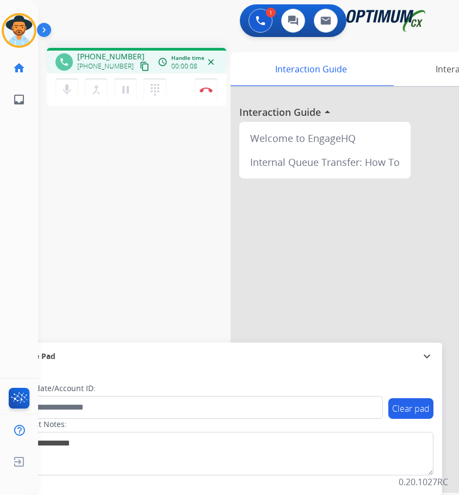
click at [95, 61] on div "[PHONE_NUMBER] content_copy" at bounding box center [114, 66] width 74 height 13
click at [109, 57] on span "[PHONE_NUMBER]" at bounding box center [110, 56] width 67 height 11
copy span "16122425066"
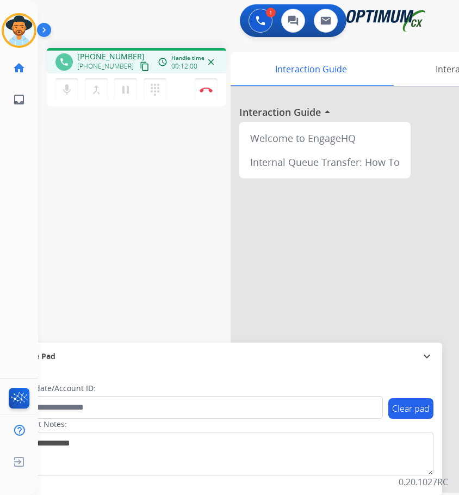
click at [134, 20] on div "1 Voice Interactions 0 Chat Interactions 0 Email Interactions" at bounding box center [240, 21] width 386 height 35
click at [205, 90] on img at bounding box center [206, 89] width 13 height 5
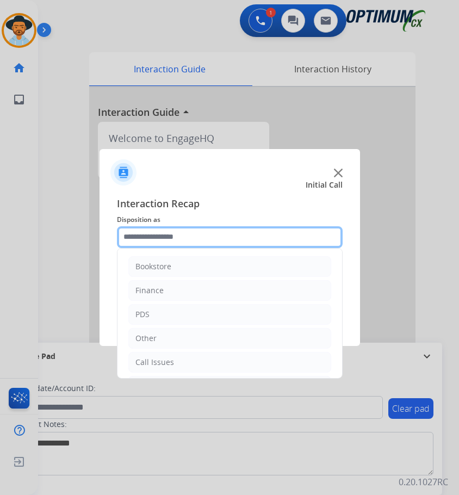
click at [181, 238] on input "text" at bounding box center [230, 237] width 226 height 22
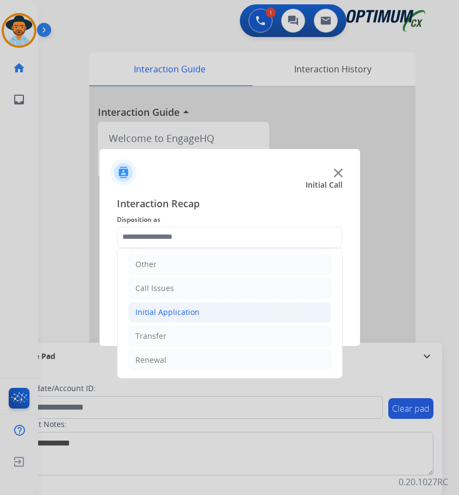
click at [233, 312] on li "Initial Application" at bounding box center [229, 312] width 203 height 21
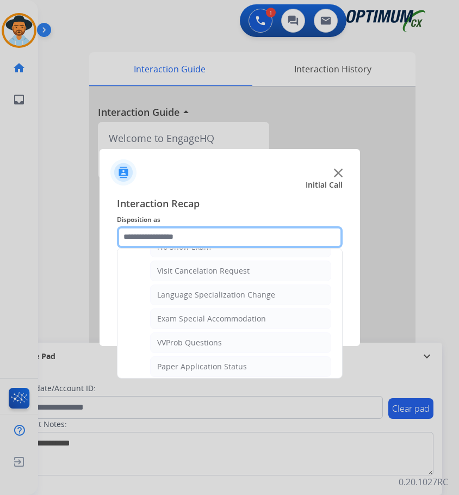
scroll to position [618, 0]
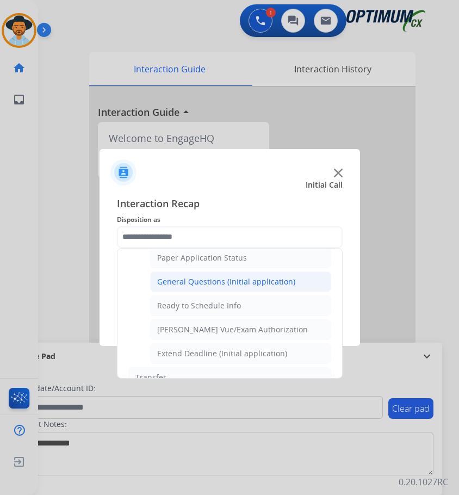
click at [237, 280] on div "General Questions (Initial application)" at bounding box center [226, 281] width 138 height 11
type input "**********"
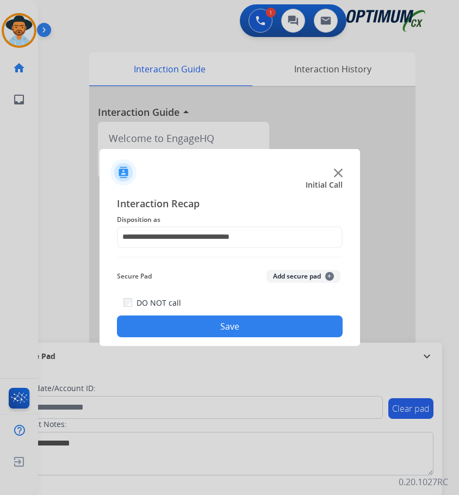
click at [207, 325] on button "Save" at bounding box center [230, 327] width 226 height 22
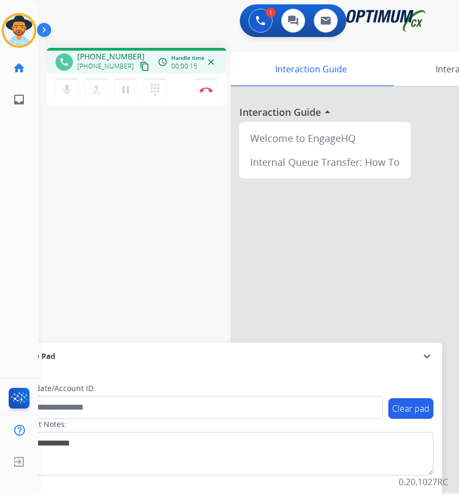
click at [89, 54] on span "[PHONE_NUMBER]" at bounding box center [110, 56] width 67 height 11
copy span "14327562588"
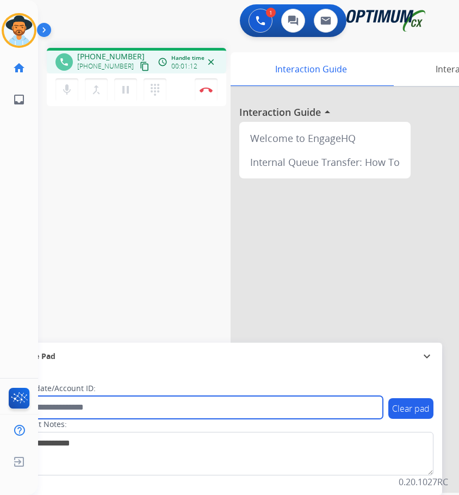
click at [164, 404] on input "text" at bounding box center [198, 407] width 369 height 23
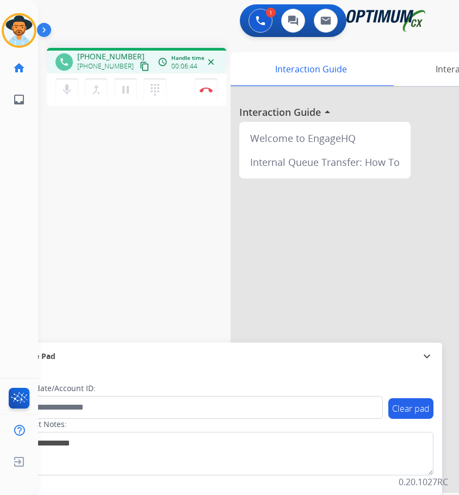
click at [108, 54] on span "[PHONE_NUMBER]" at bounding box center [110, 56] width 67 height 11
copy span "14327562588"
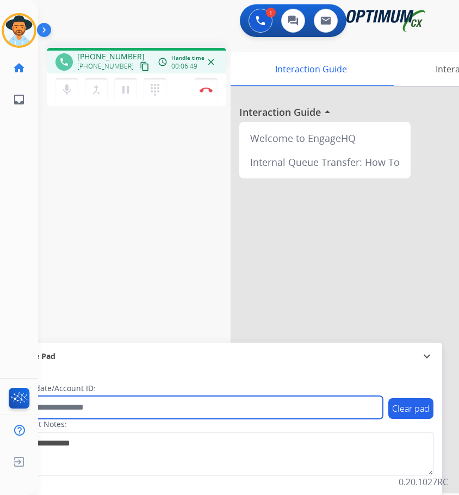
click at [154, 409] on input "text" at bounding box center [198, 407] width 369 height 23
paste input "**********"
type input "**********"
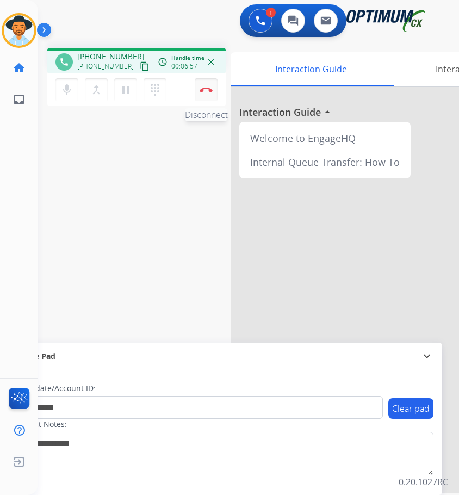
click at [201, 86] on button "Disconnect" at bounding box center [206, 89] width 23 height 23
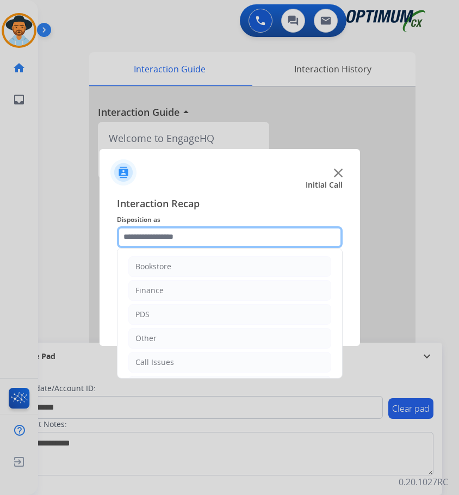
click at [196, 238] on input "text" at bounding box center [230, 237] width 226 height 22
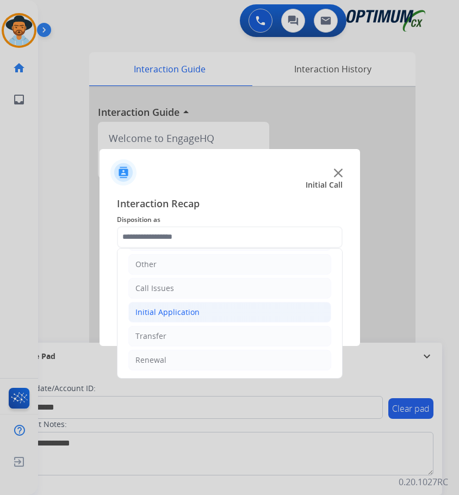
click at [205, 309] on li "Initial Application" at bounding box center [229, 312] width 203 height 21
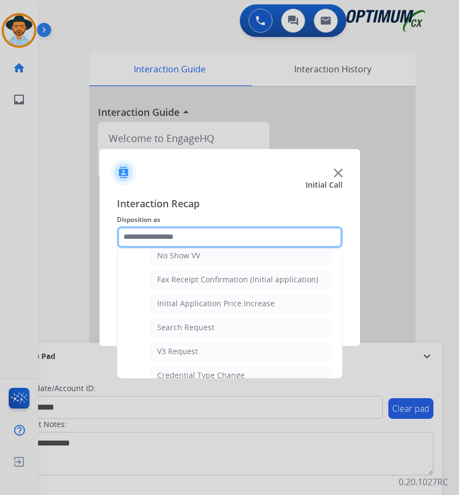
scroll to position [224, 0]
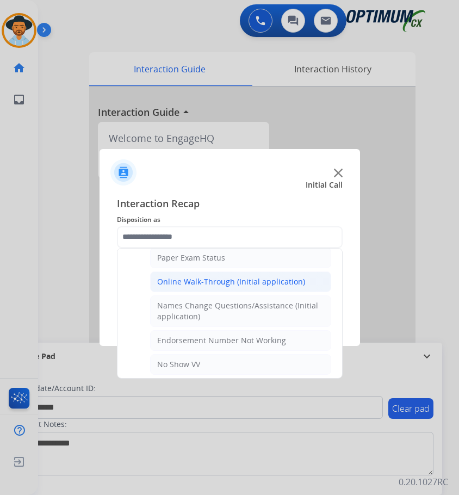
click at [241, 286] on div "Online Walk-Through (Initial application)" at bounding box center [231, 281] width 148 height 11
type input "**********"
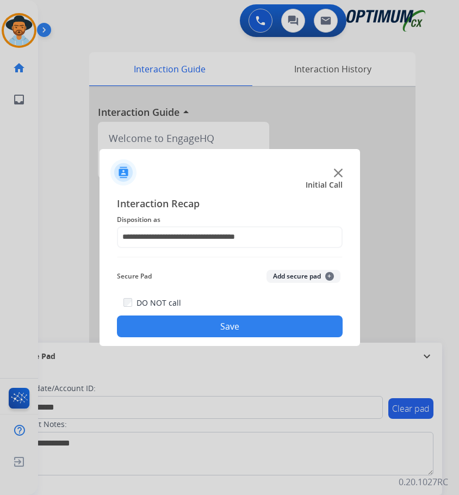
click at [203, 324] on button "Save" at bounding box center [230, 327] width 226 height 22
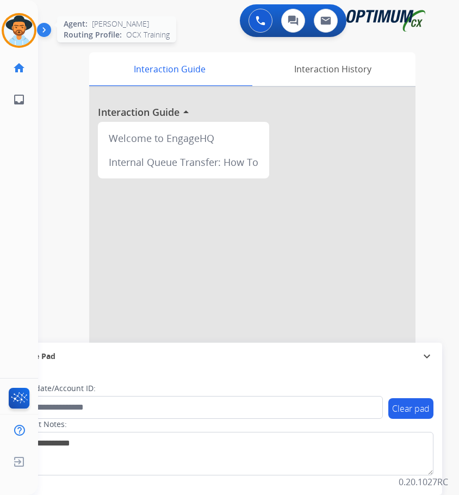
click at [5, 23] on img at bounding box center [19, 30] width 30 height 30
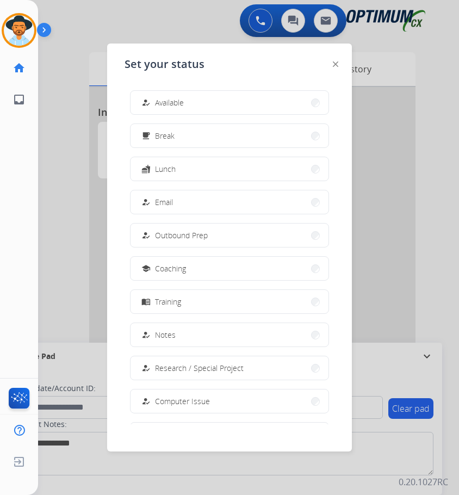
scroll to position [103, 0]
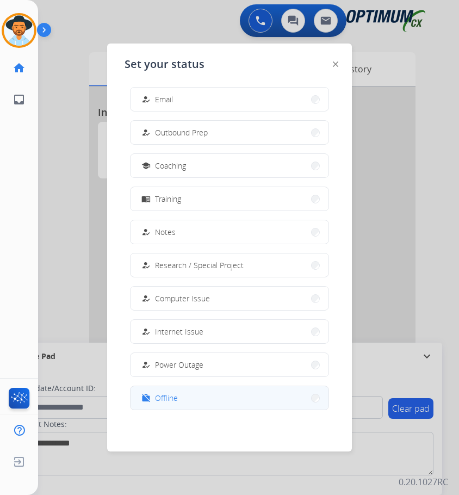
click at [174, 398] on span "Offline" at bounding box center [166, 397] width 23 height 11
